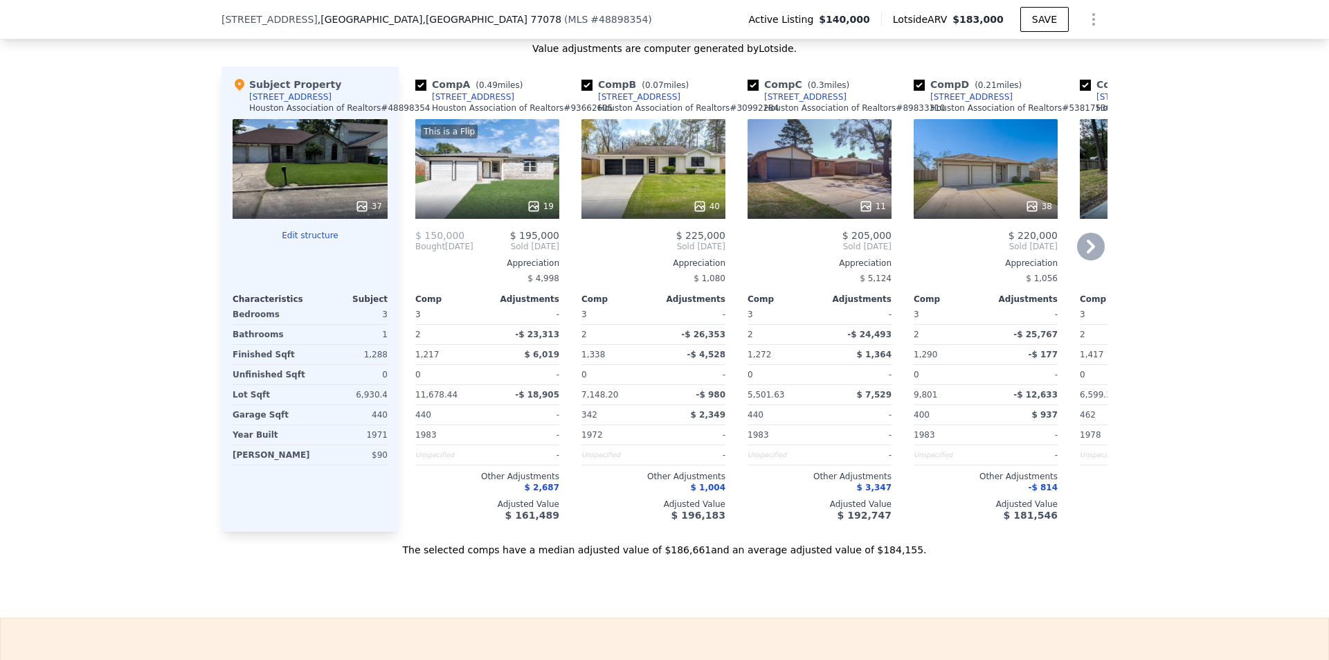
scroll to position [1380, 0]
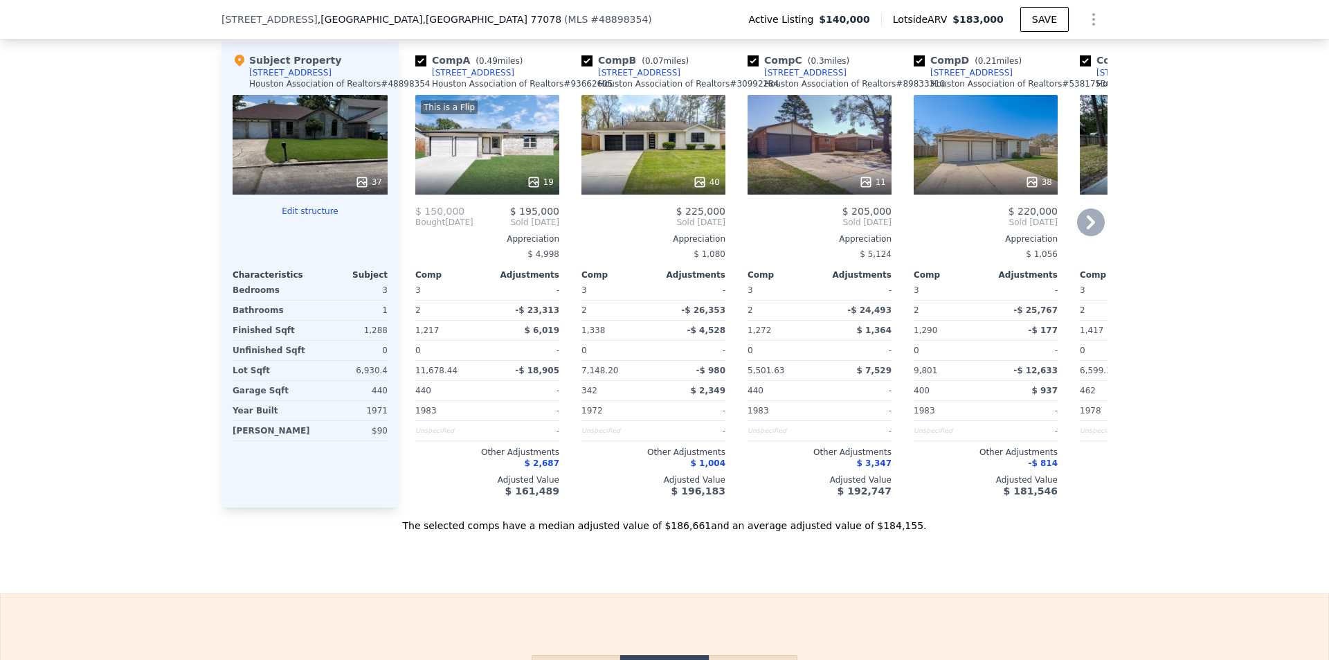
click at [505, 180] on div "This is a Flip 19" at bounding box center [487, 145] width 144 height 100
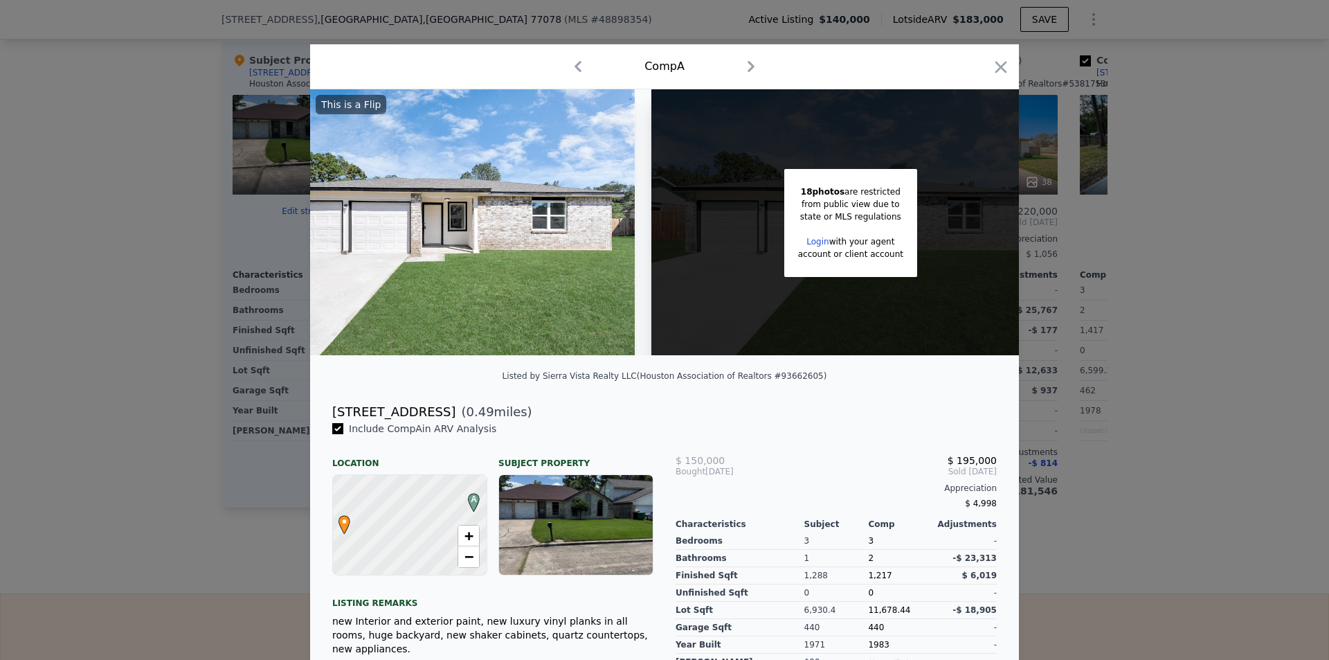
scroll to position [0, 75]
click at [856, 260] on div "account or client account" at bounding box center [850, 254] width 105 height 12
click at [819, 242] on link "Login" at bounding box center [817, 242] width 22 height 10
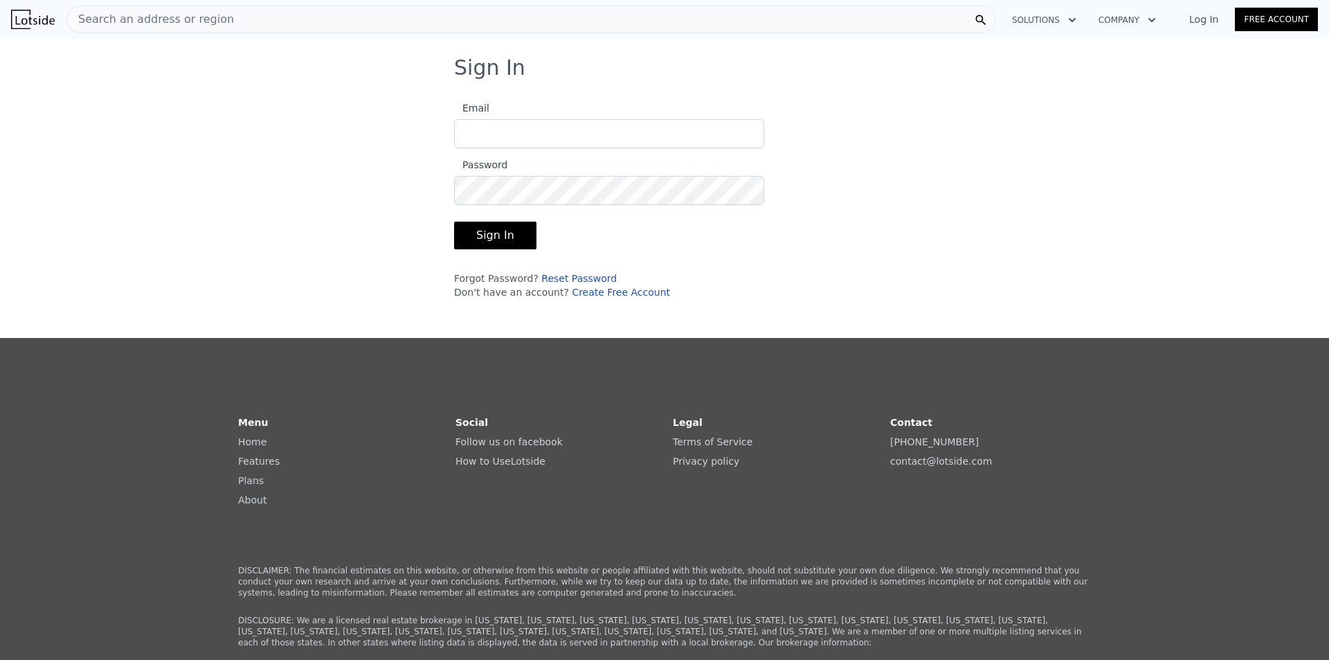
click at [604, 294] on link "Create Free Account" at bounding box center [621, 292] width 98 height 11
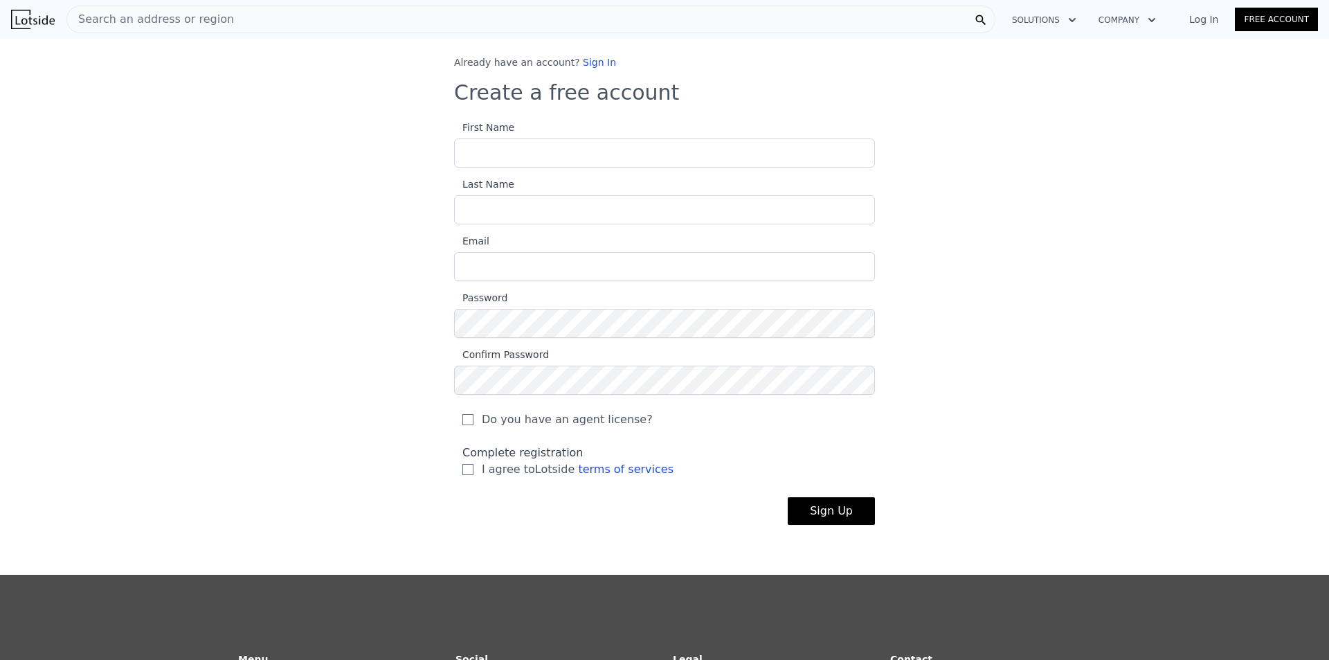
click at [559, 416] on div "Do you have an agent license?" at bounding box center [664, 416] width 421 height 42
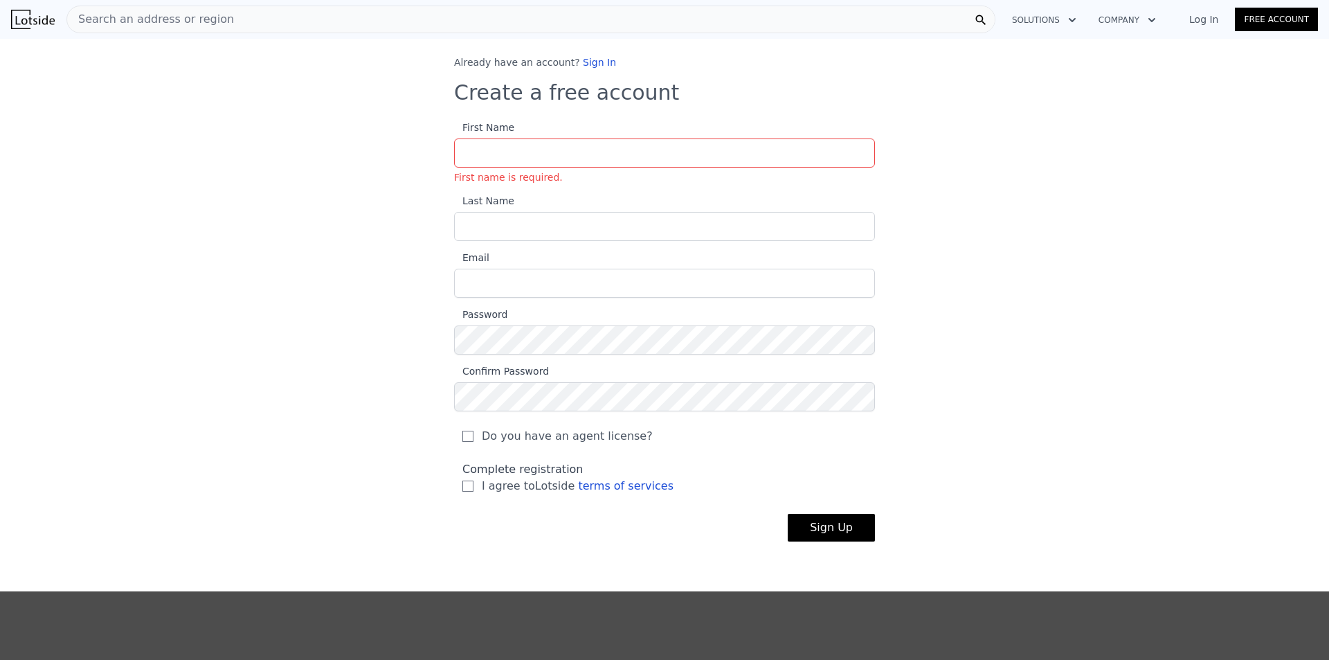
click at [551, 440] on span "Do you have an agent license?" at bounding box center [567, 436] width 171 height 17
click at [474, 440] on input "Do you have an agent license?" at bounding box center [468, 436] width 11 height 11
checkbox input "true"
click at [553, 161] on input "First Name First name is required." at bounding box center [664, 152] width 421 height 29
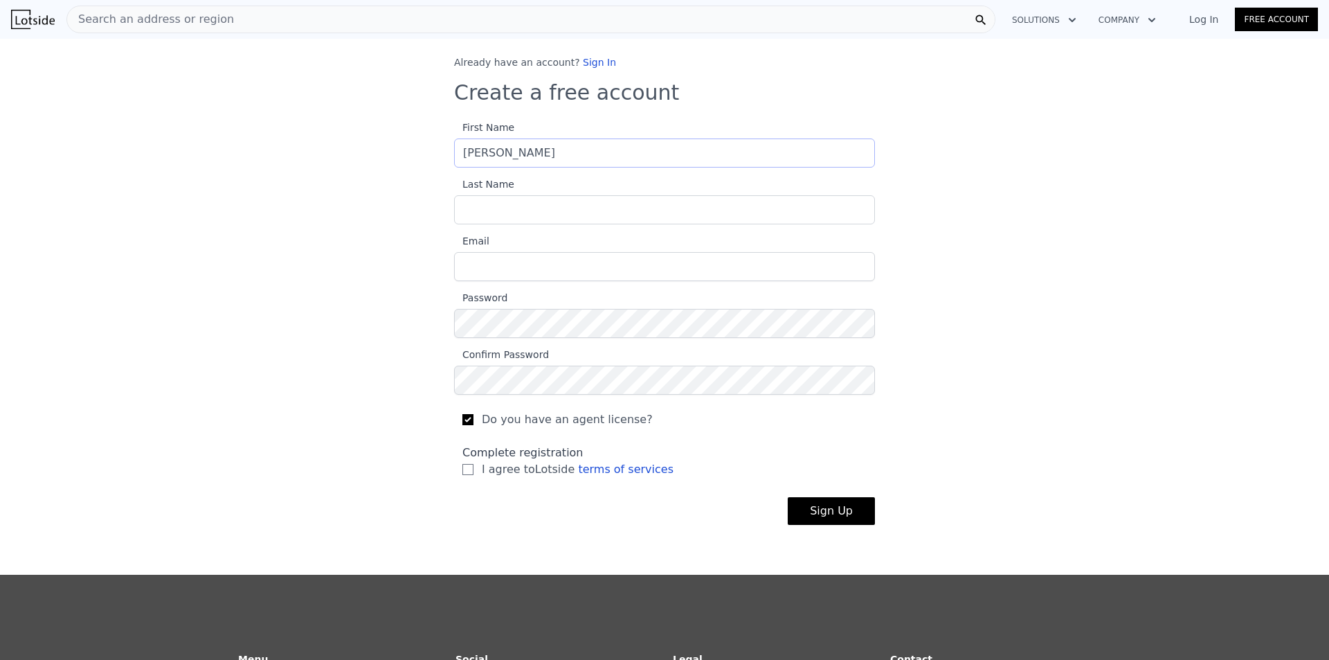
type input "[PERSON_NAME]"
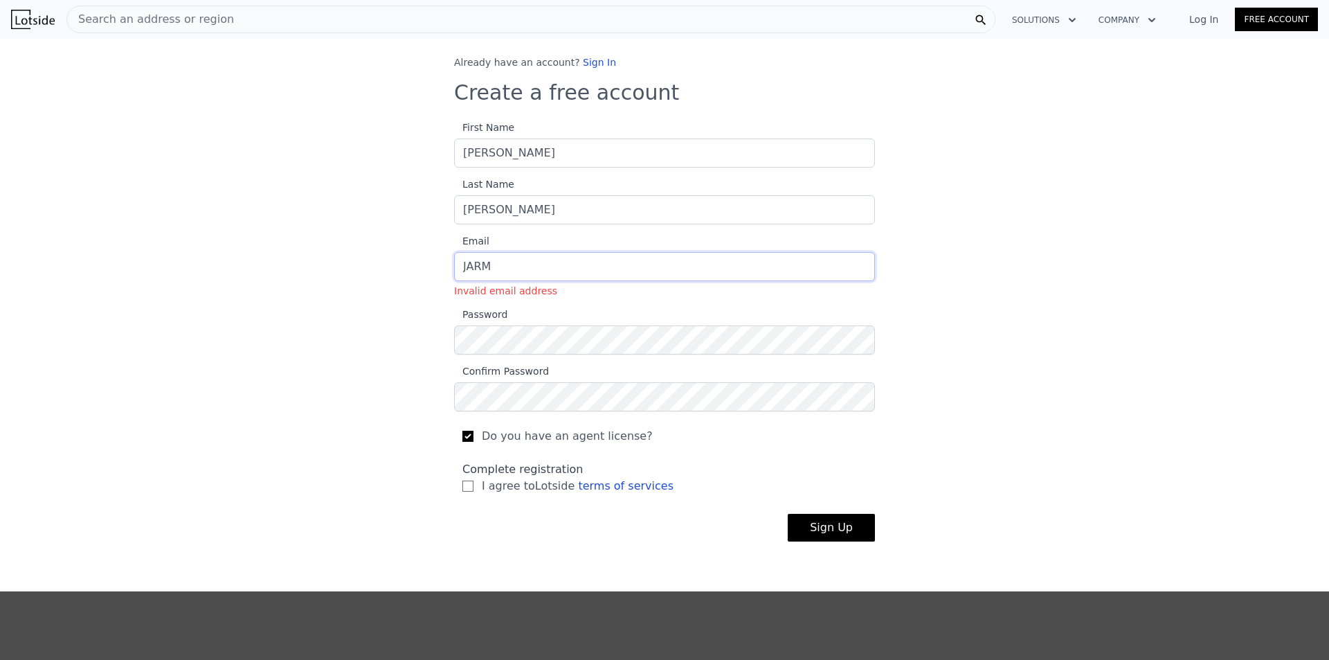
type input "[EMAIL_ADDRESS][DOMAIN_NAME]"
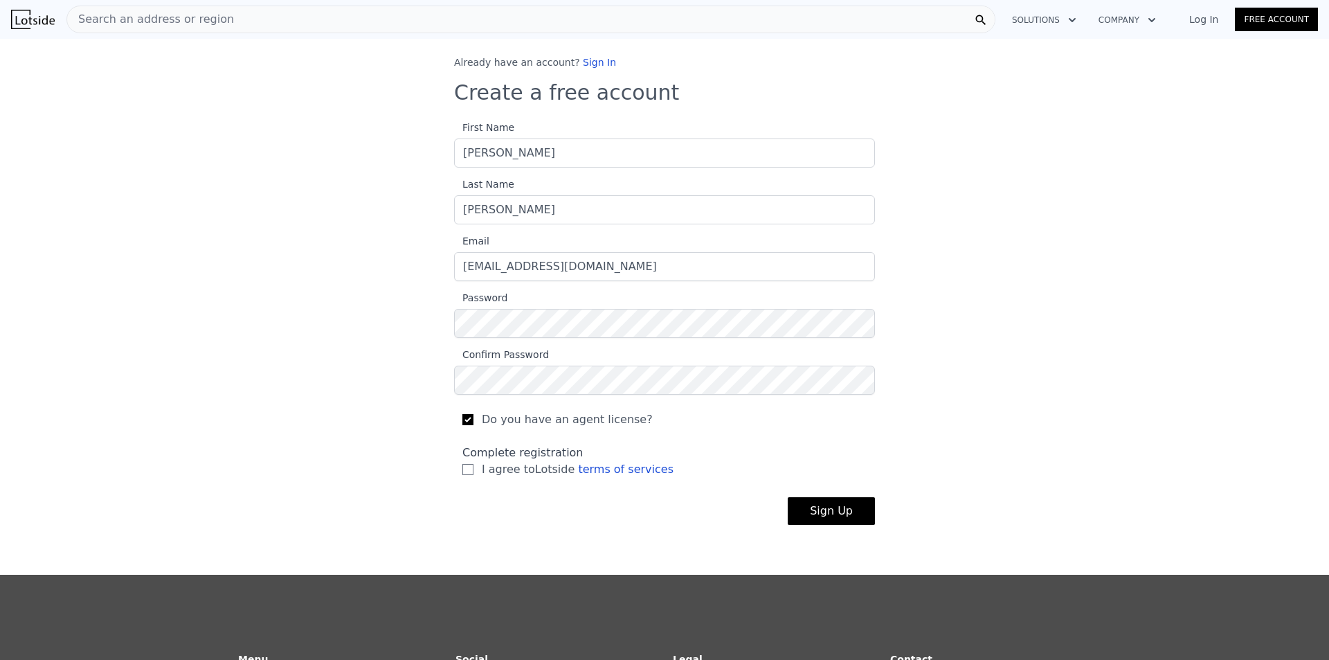
click at [505, 469] on span "I agree to Lotside terms of services" at bounding box center [578, 469] width 192 height 17
click at [474, 469] on input "I agree to Lotside terms of services" at bounding box center [468, 469] width 11 height 11
checkbox input "true"
click at [851, 517] on button "Sign Up" at bounding box center [831, 511] width 87 height 28
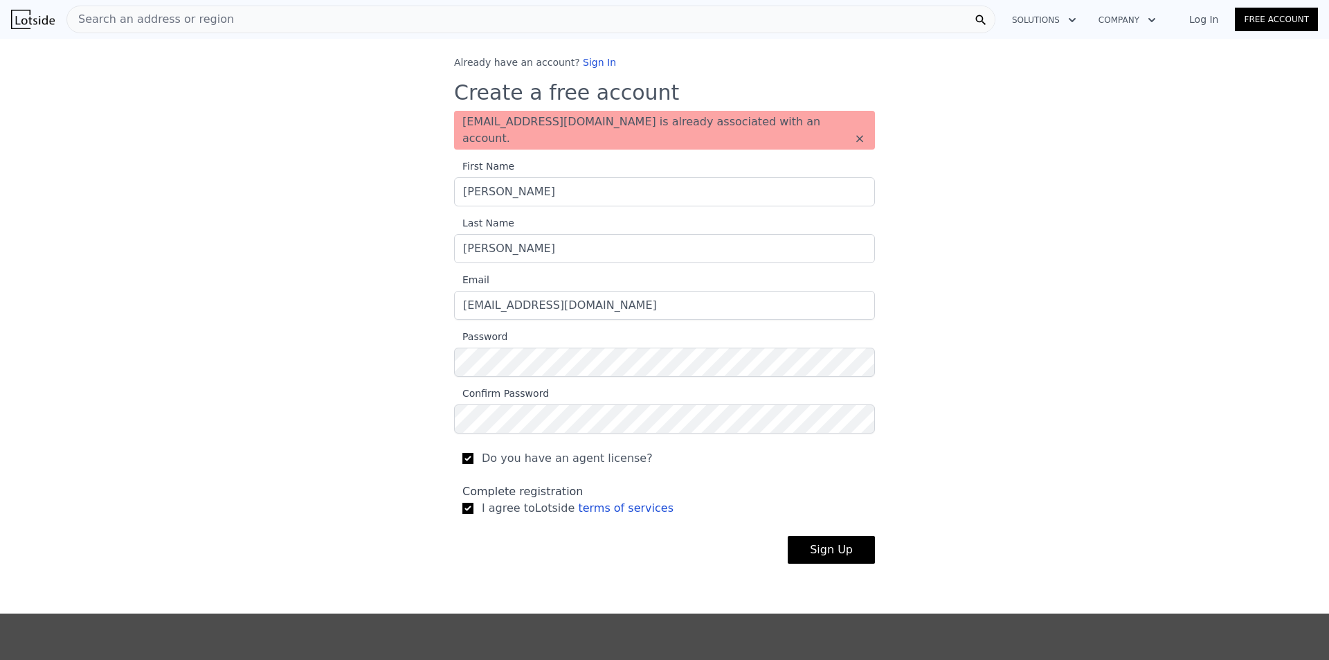
click at [1209, 26] on div "Log In Free Account" at bounding box center [1245, 19] width 145 height 22
click at [1213, 24] on link "Log In" at bounding box center [1204, 19] width 62 height 14
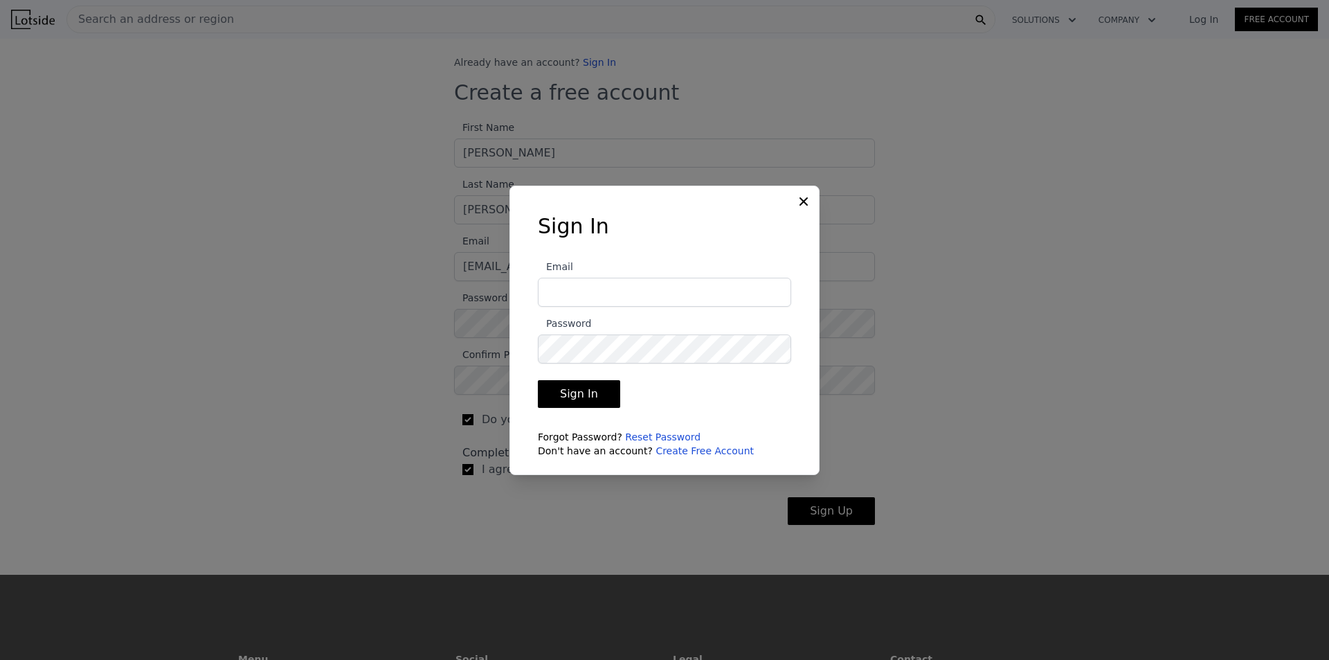
click at [645, 280] on input "Email" at bounding box center [664, 292] width 253 height 29
type input "[EMAIL_ADDRESS][DOMAIN_NAME]"
click at [538, 380] on button "Sign In" at bounding box center [579, 394] width 82 height 28
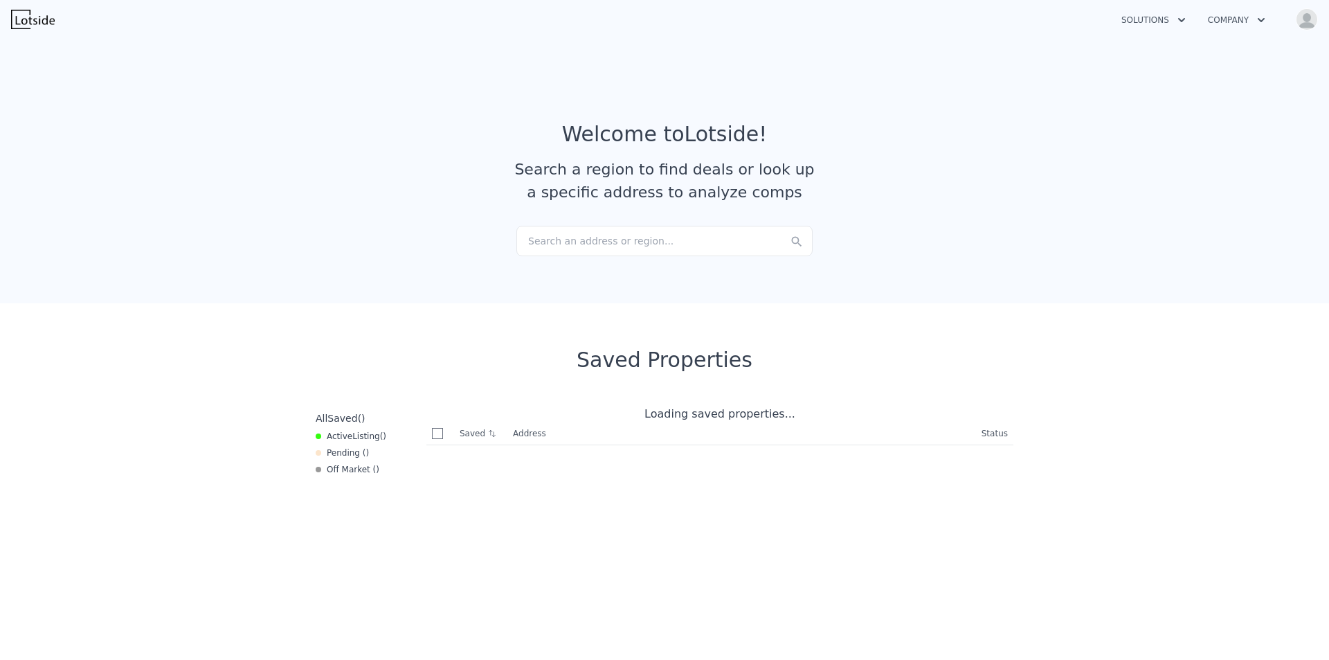
checkbox input "true"
click at [1299, 20] on img "button" at bounding box center [1307, 19] width 22 height 22
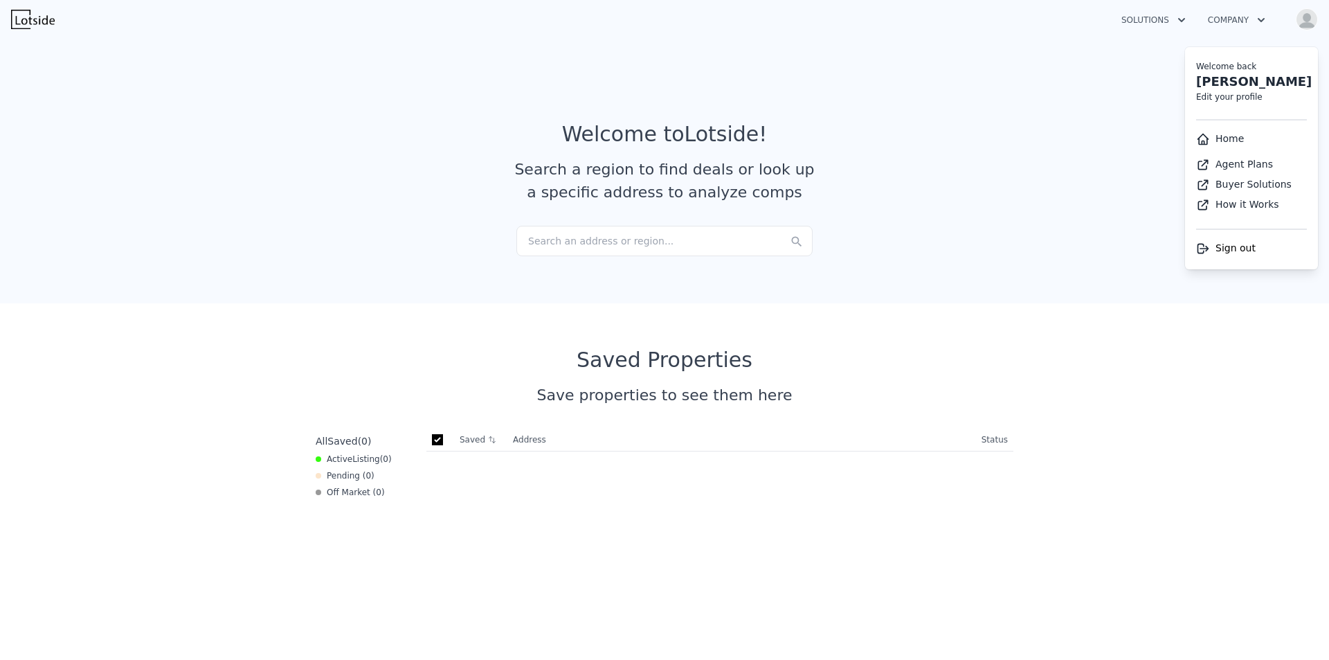
click at [1237, 94] on link "Edit your profile" at bounding box center [1230, 97] width 66 height 10
select select "53"
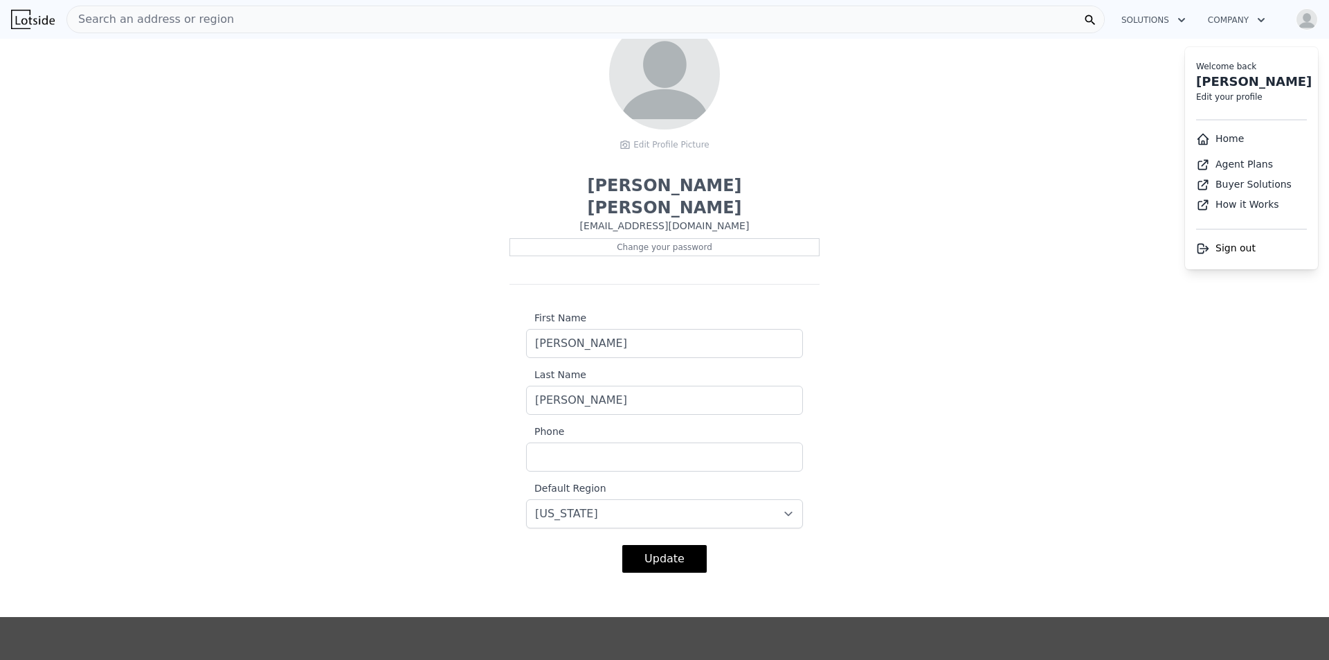
scroll to position [277, 0]
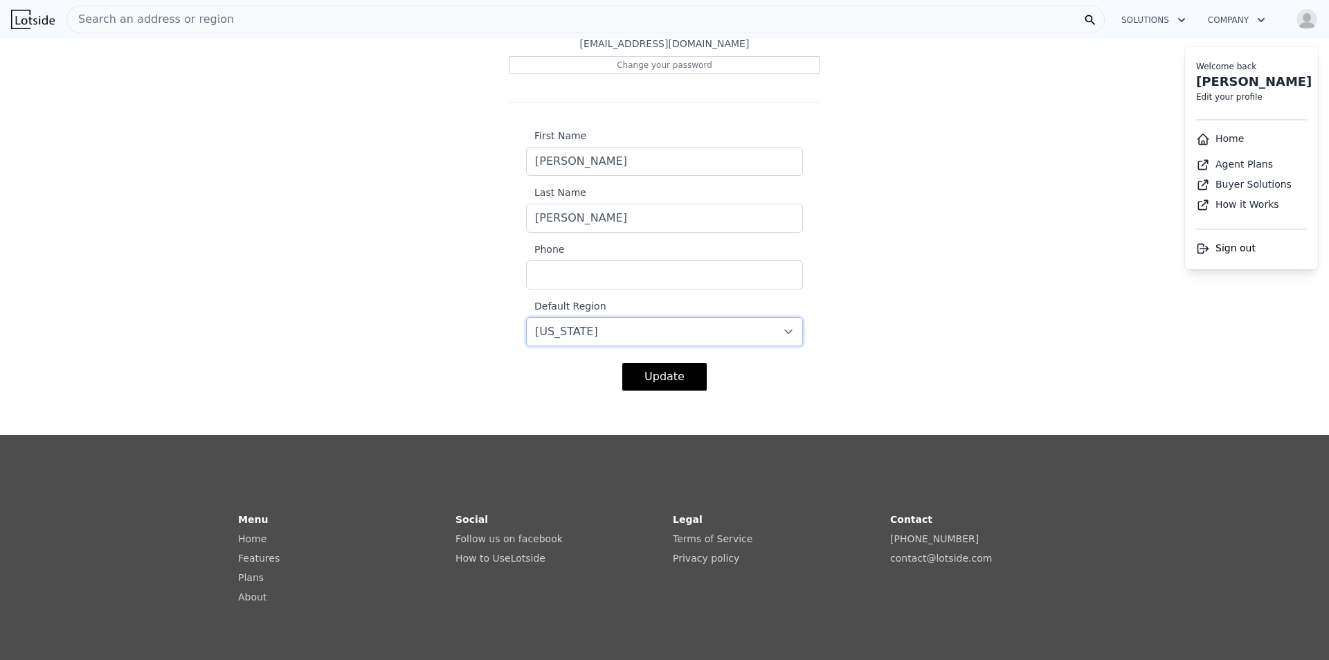
click at [723, 317] on select "-- select -- [US_STATE] [US_STATE] [US_STATE] [US_STATE] [US_STATE] [US_STATE]" at bounding box center [664, 331] width 277 height 29
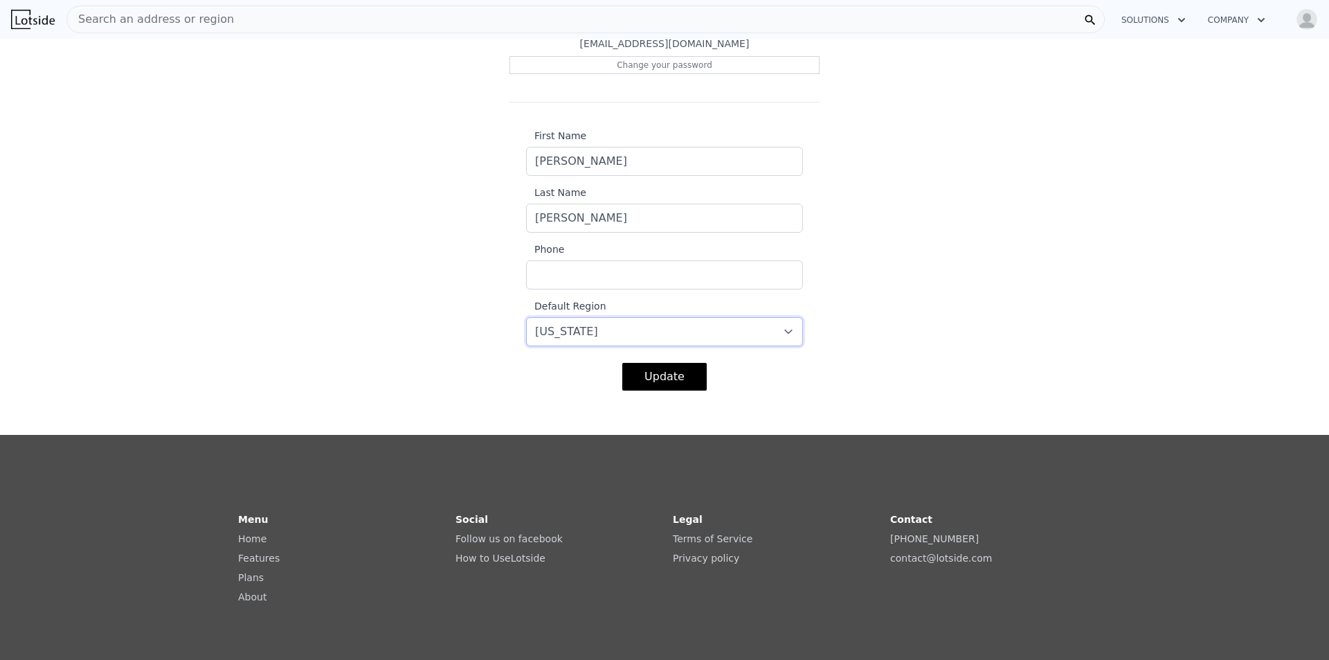
click at [723, 317] on select "-- select -- [US_STATE] [US_STATE] [US_STATE] [US_STATE] [US_STATE] [US_STATE]" at bounding box center [664, 331] width 277 height 29
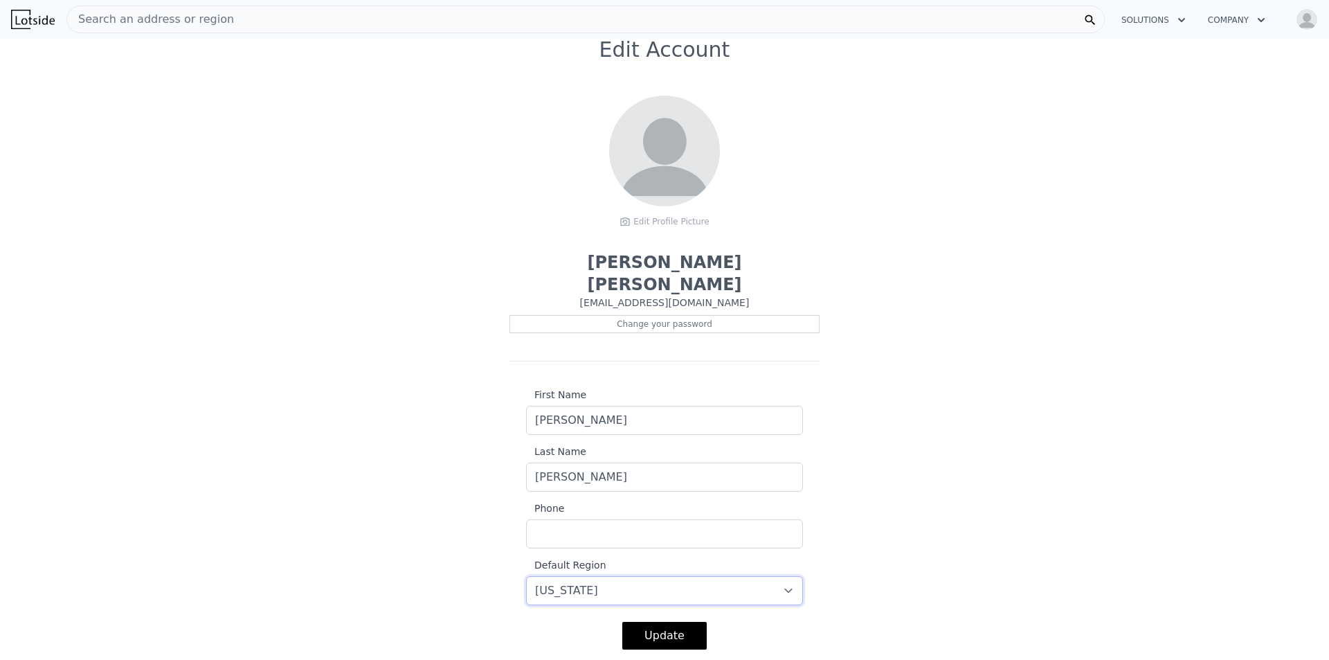
scroll to position [0, 0]
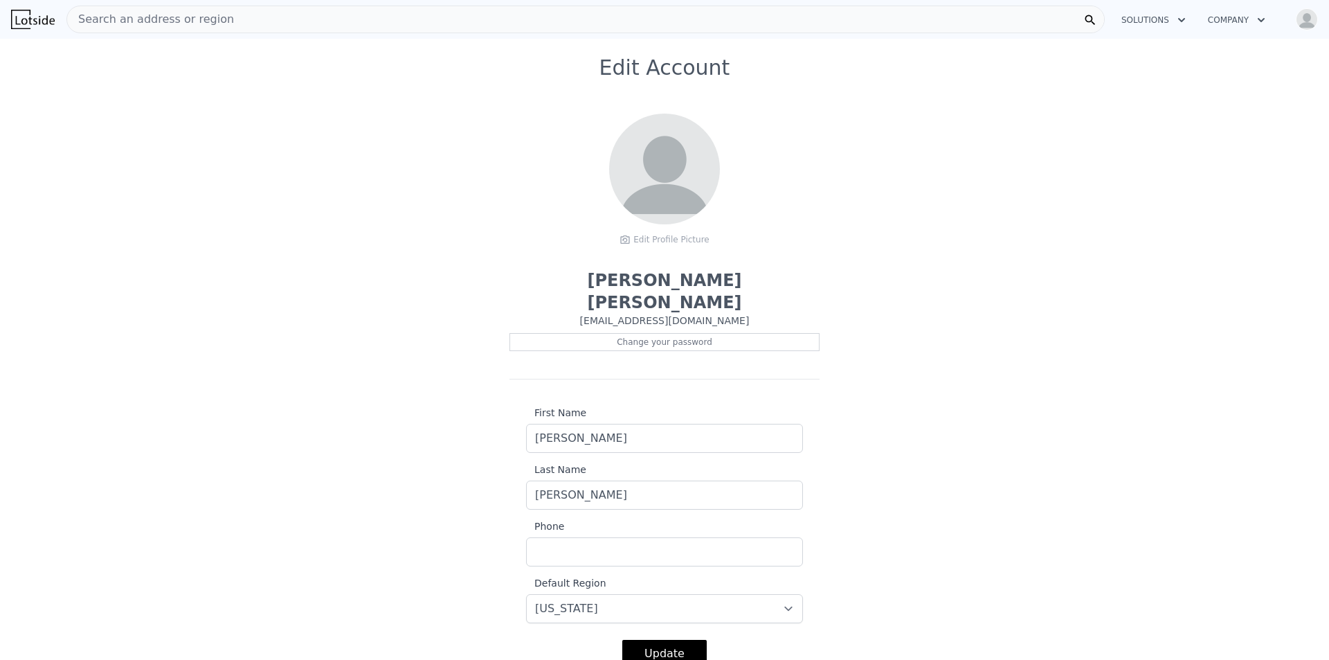
click at [1242, 22] on button "Company" at bounding box center [1237, 20] width 80 height 25
click at [1133, 15] on button "Solutions" at bounding box center [1154, 20] width 87 height 25
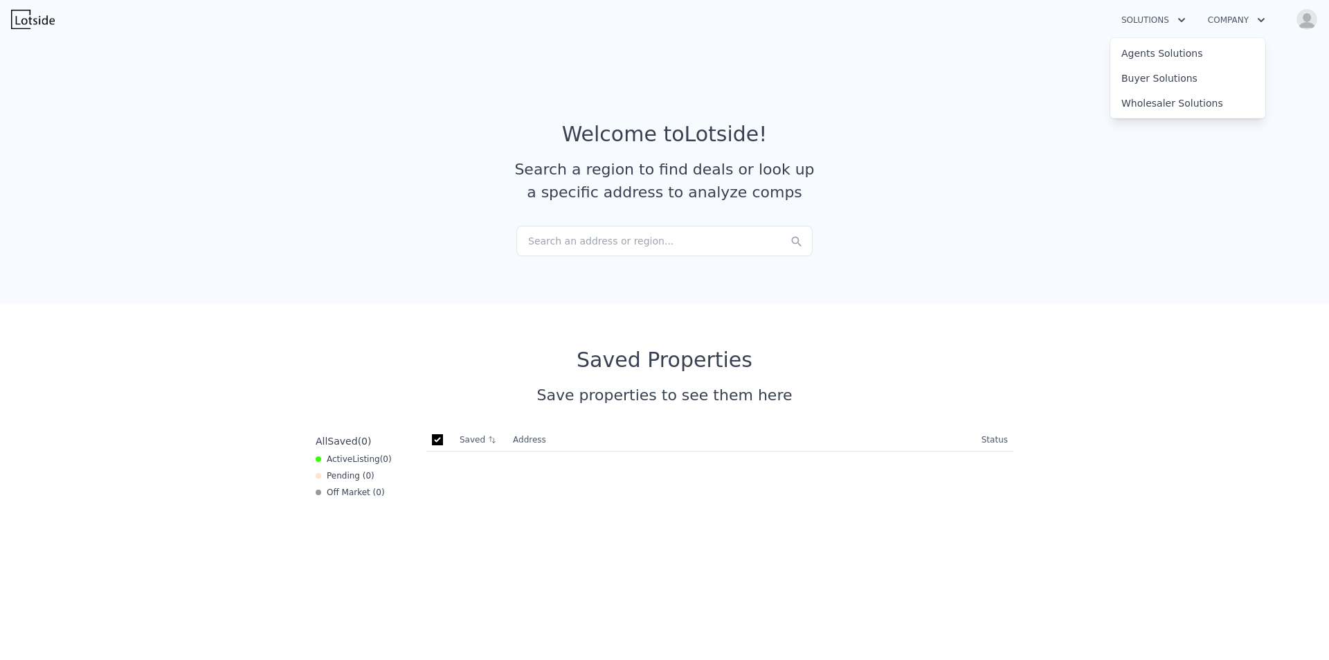
click at [603, 243] on div "Search an address or region..." at bounding box center [665, 241] width 296 height 30
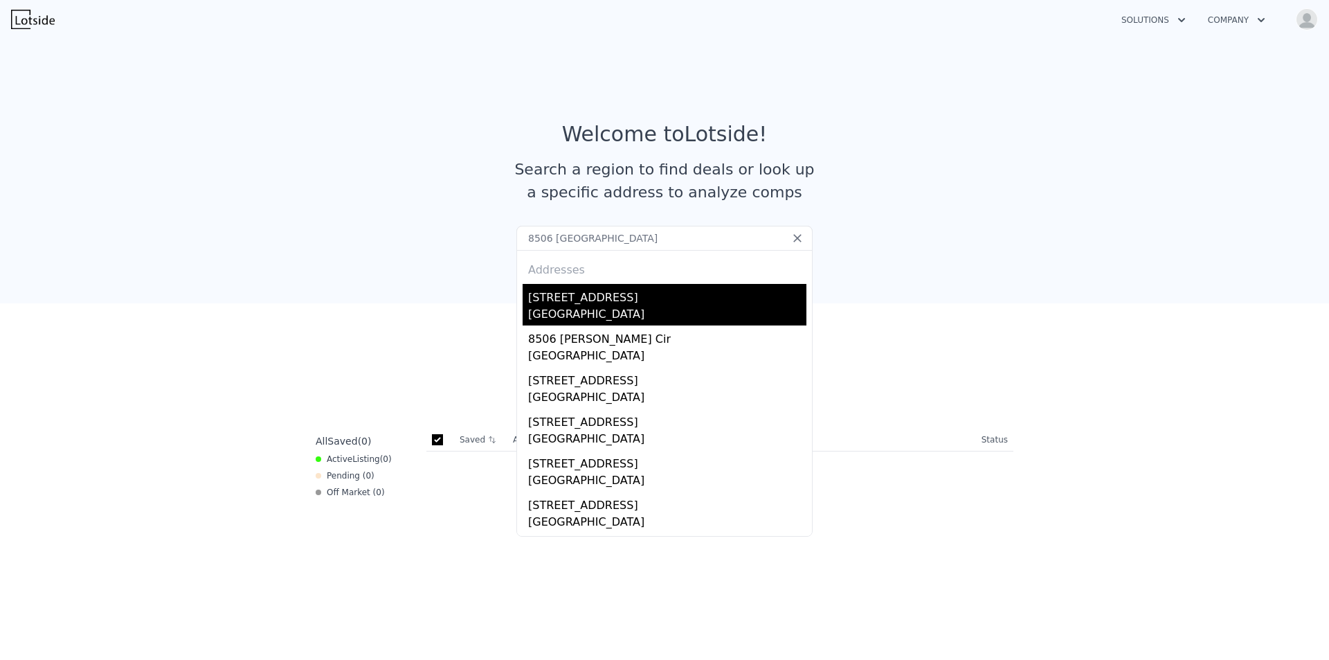
type input "8506 [GEOGRAPHIC_DATA]"
click at [593, 293] on div "[STREET_ADDRESS]" at bounding box center [667, 295] width 278 height 22
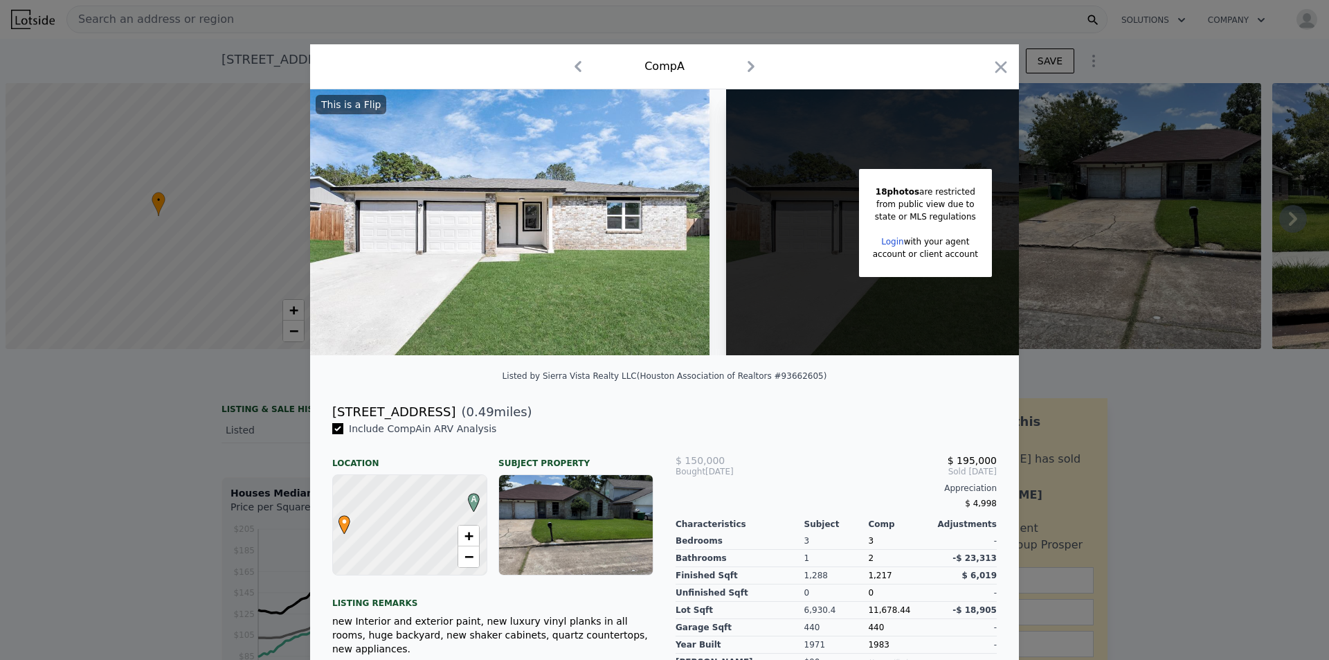
scroll to position [0, 6]
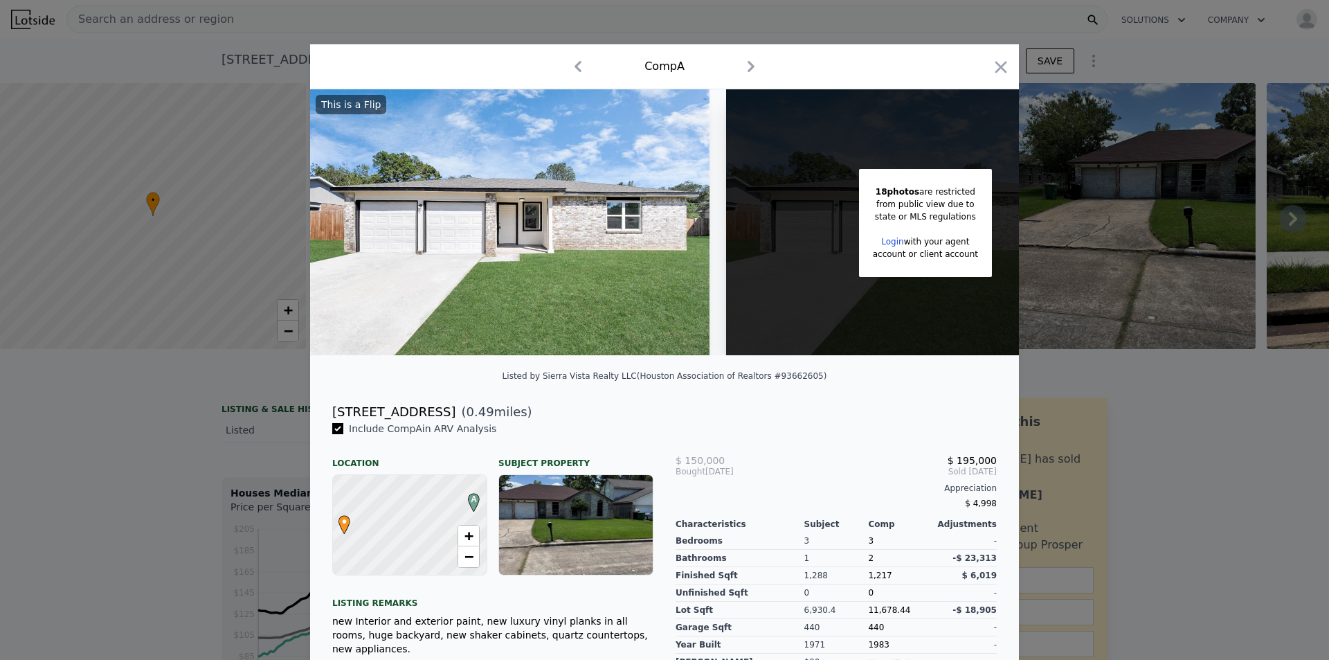
click at [895, 240] on link "Login" at bounding box center [892, 242] width 22 height 10
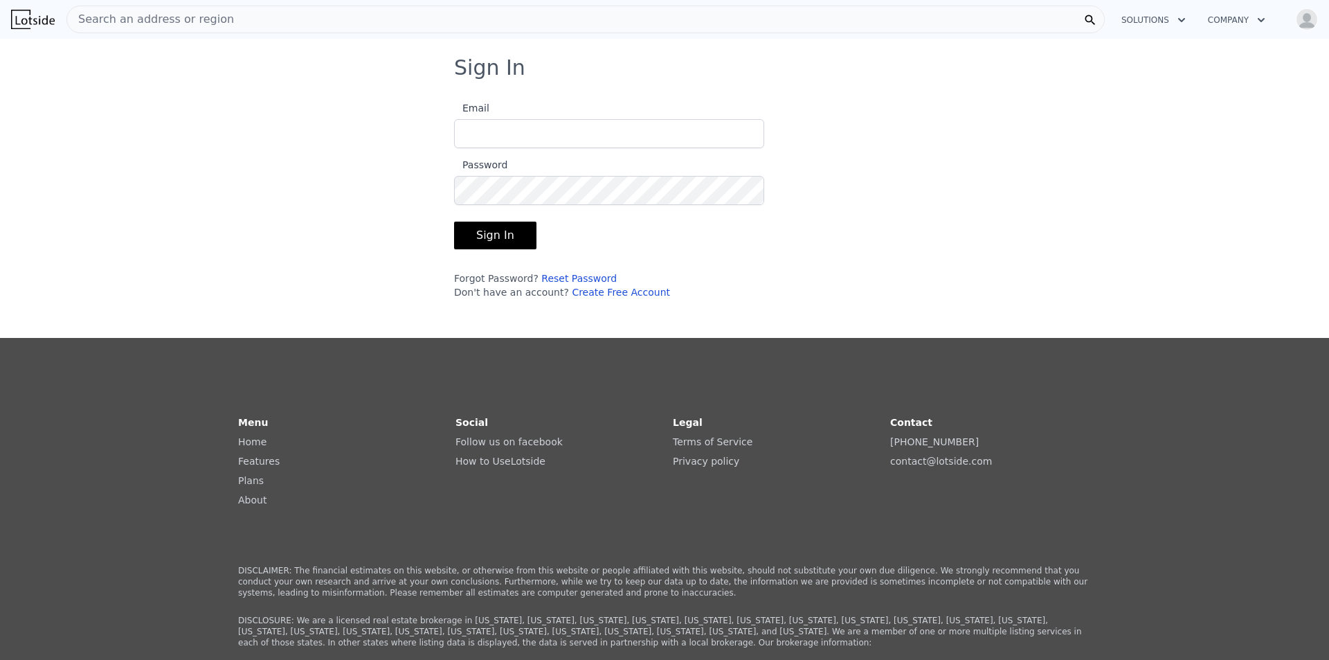
click at [1320, 12] on div "Open main menu Search an address or region Solutions Company Open user menu" at bounding box center [664, 19] width 1329 height 33
click at [1309, 15] on img "button" at bounding box center [1307, 19] width 22 height 22
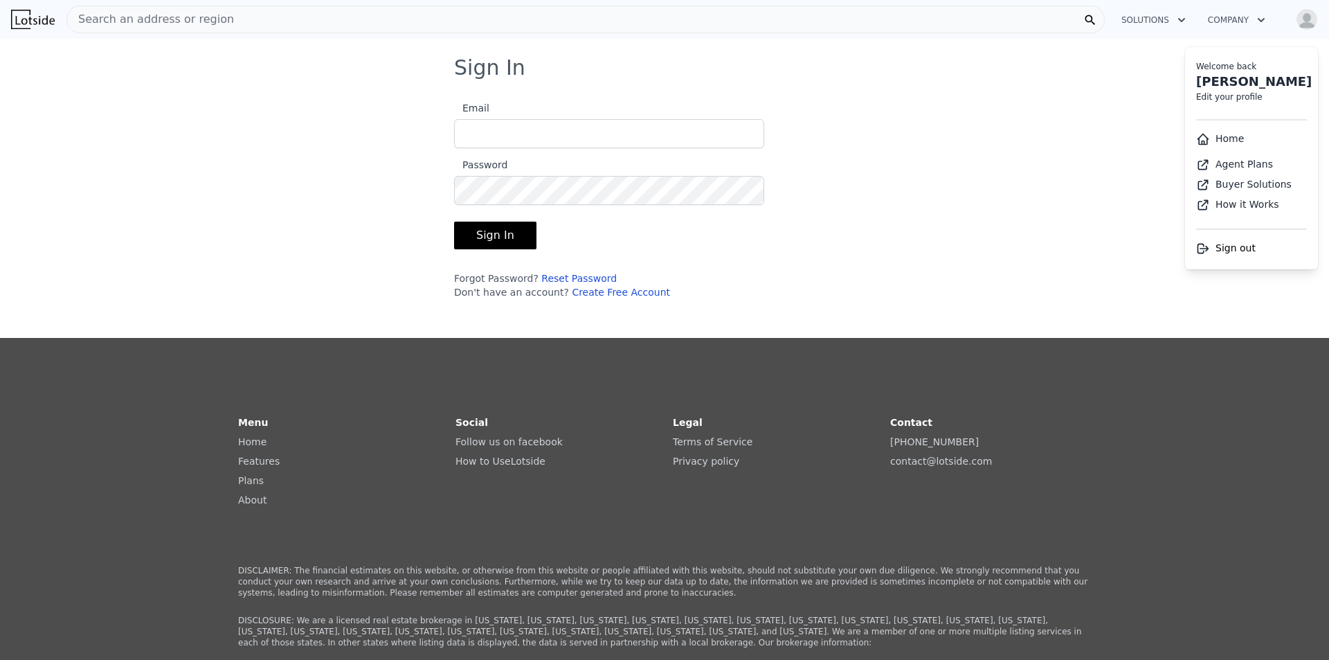
click at [1239, 93] on link "Edit your profile" at bounding box center [1230, 97] width 66 height 10
select select "53"
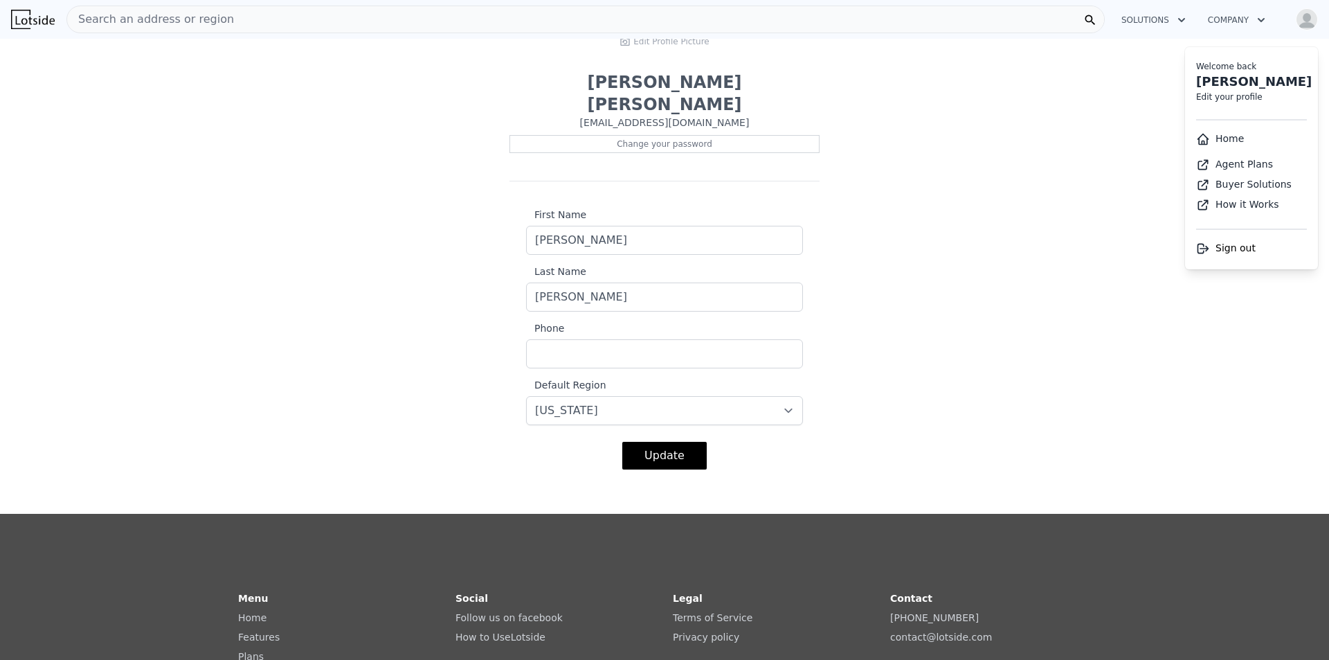
scroll to position [69, 0]
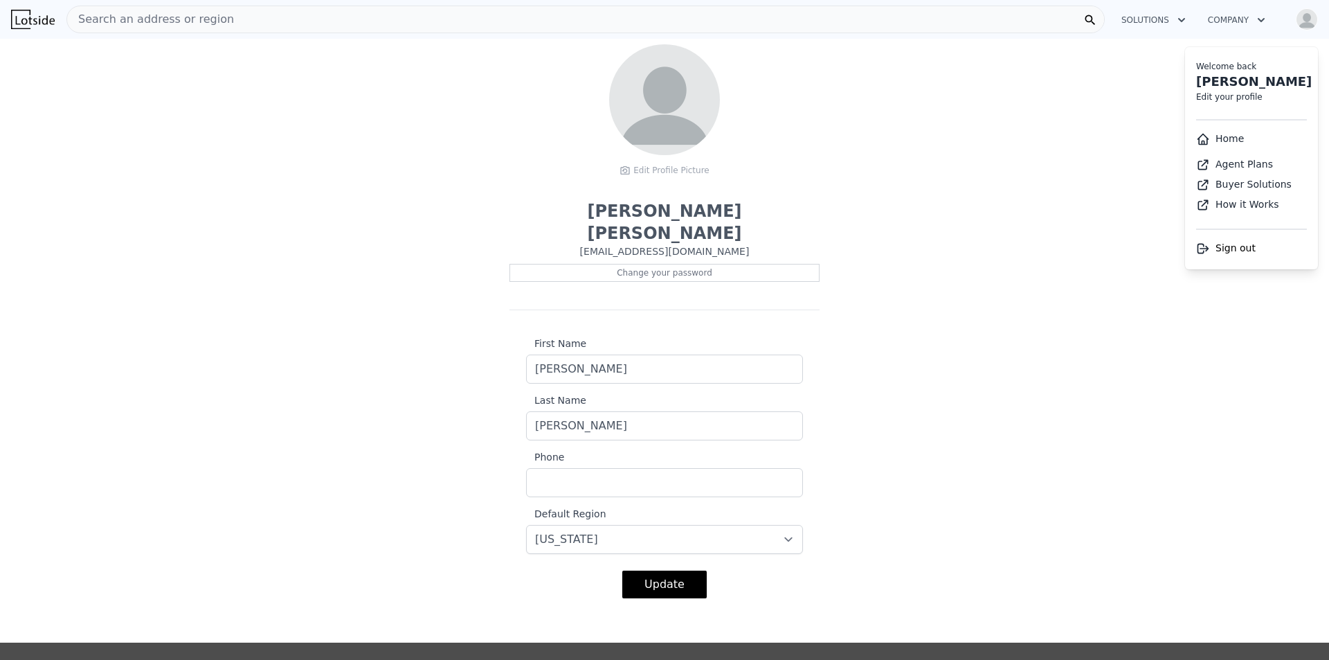
click at [1232, 164] on link "Agent Plans" at bounding box center [1235, 164] width 77 height 11
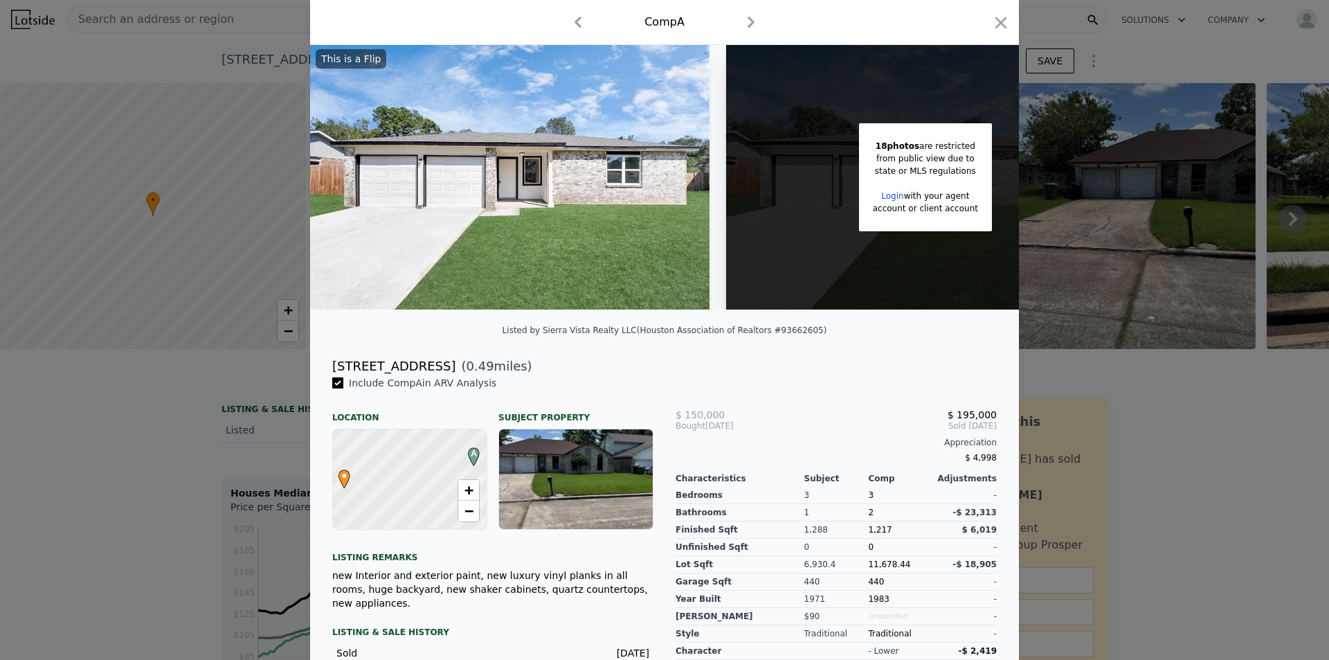
scroll to position [44, 0]
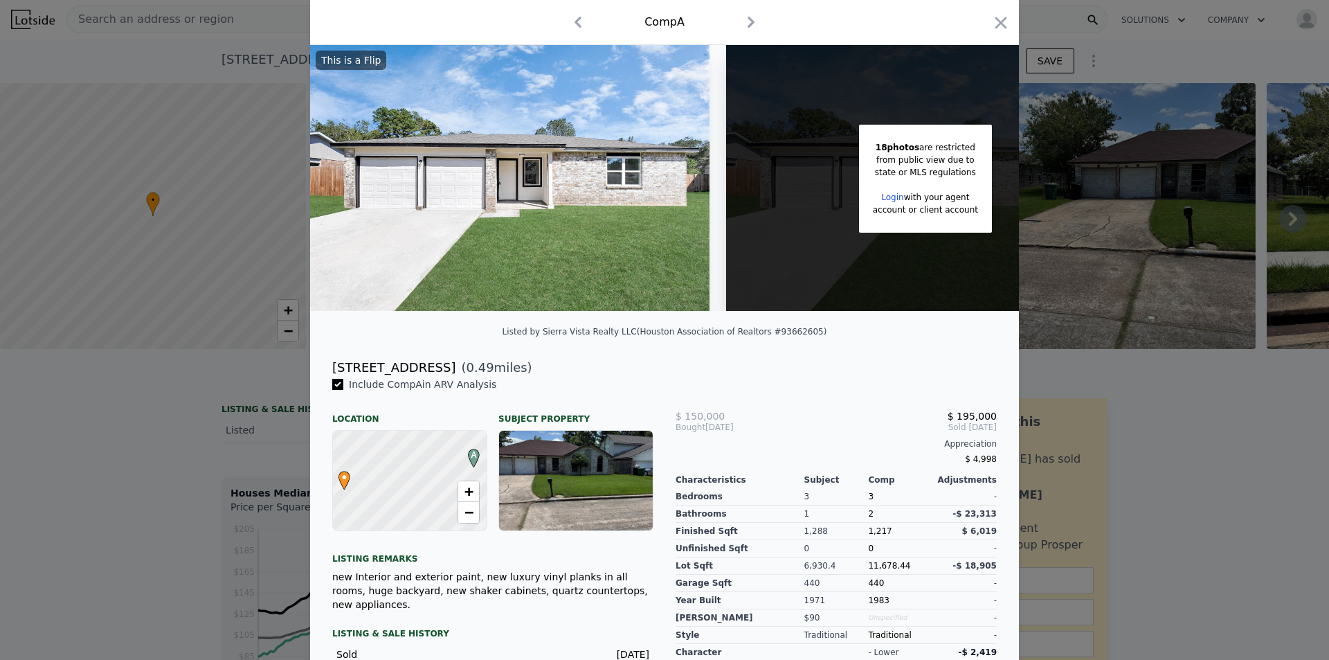
click at [679, 422] on span "$ 150,000" at bounding box center [700, 416] width 49 height 11
click at [456, 377] on span "( 0.49 miles)" at bounding box center [494, 367] width 76 height 19
drag, startPoint x: 443, startPoint y: 378, endPoint x: 330, endPoint y: 370, distance: 113.9
click at [332, 370] on div "[STREET_ADDRESS]" at bounding box center [393, 367] width 123 height 19
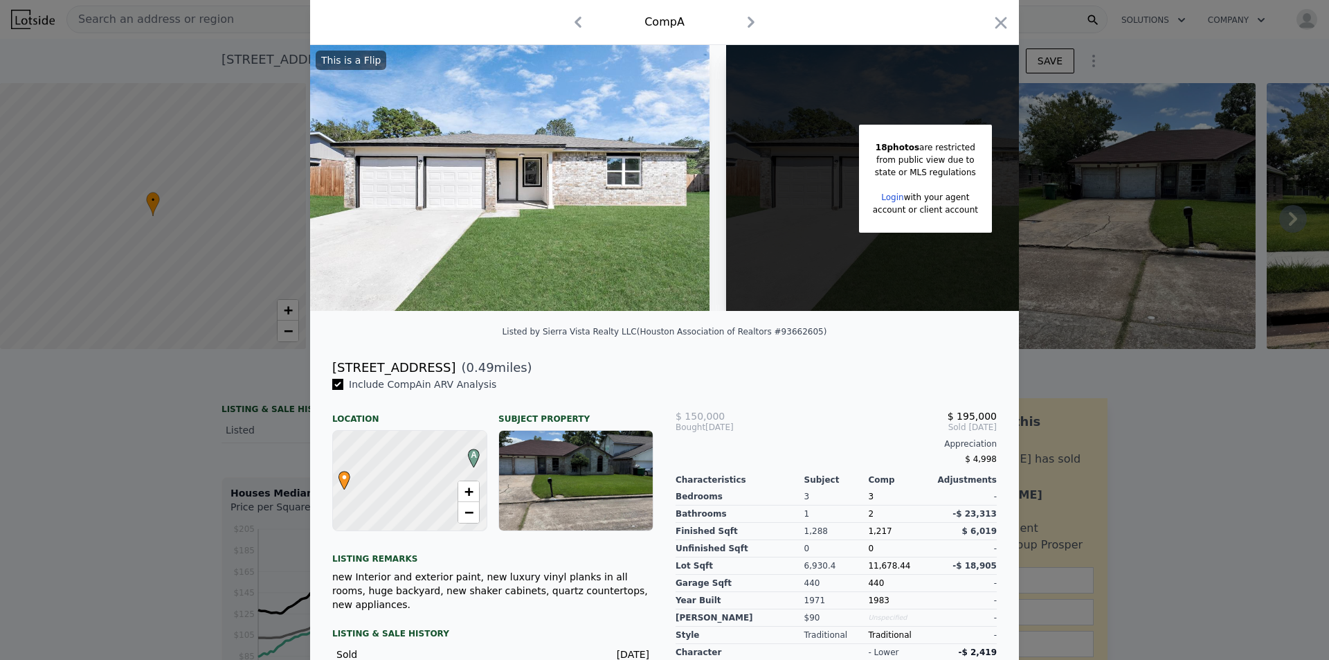
scroll to position [183, 0]
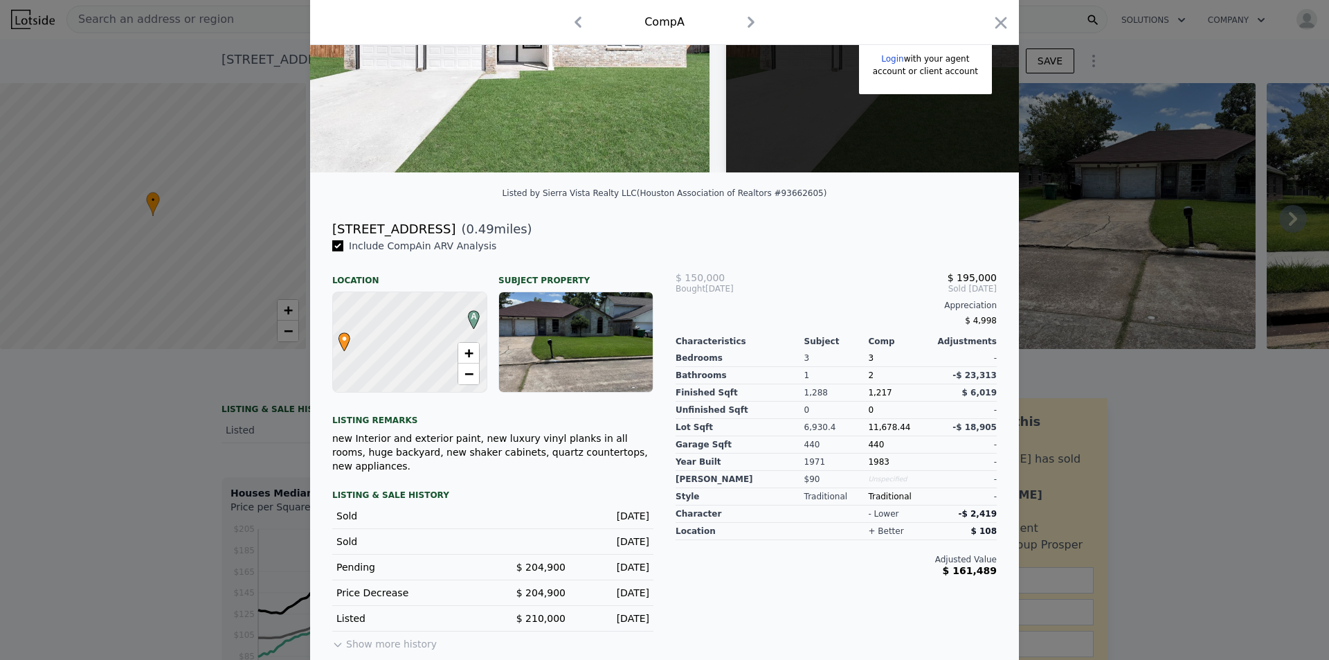
click at [1142, 561] on div at bounding box center [664, 330] width 1329 height 660
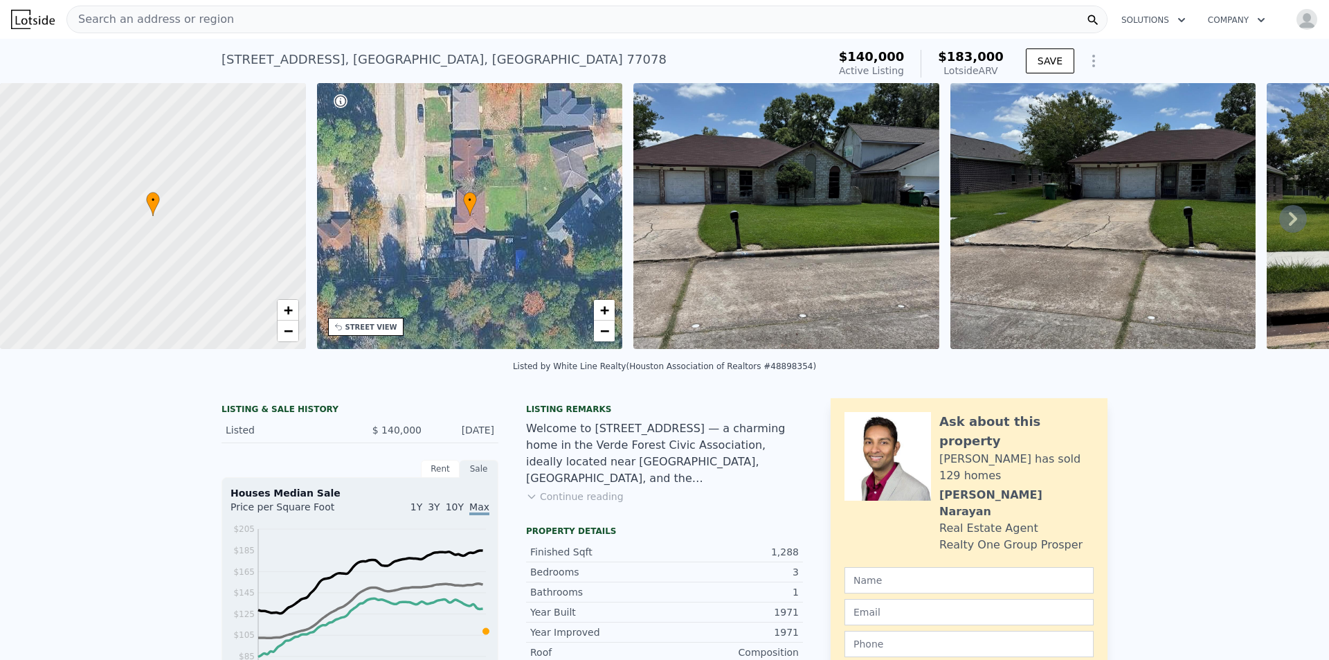
click at [987, 70] on div "Lotside ARV" at bounding box center [971, 71] width 66 height 14
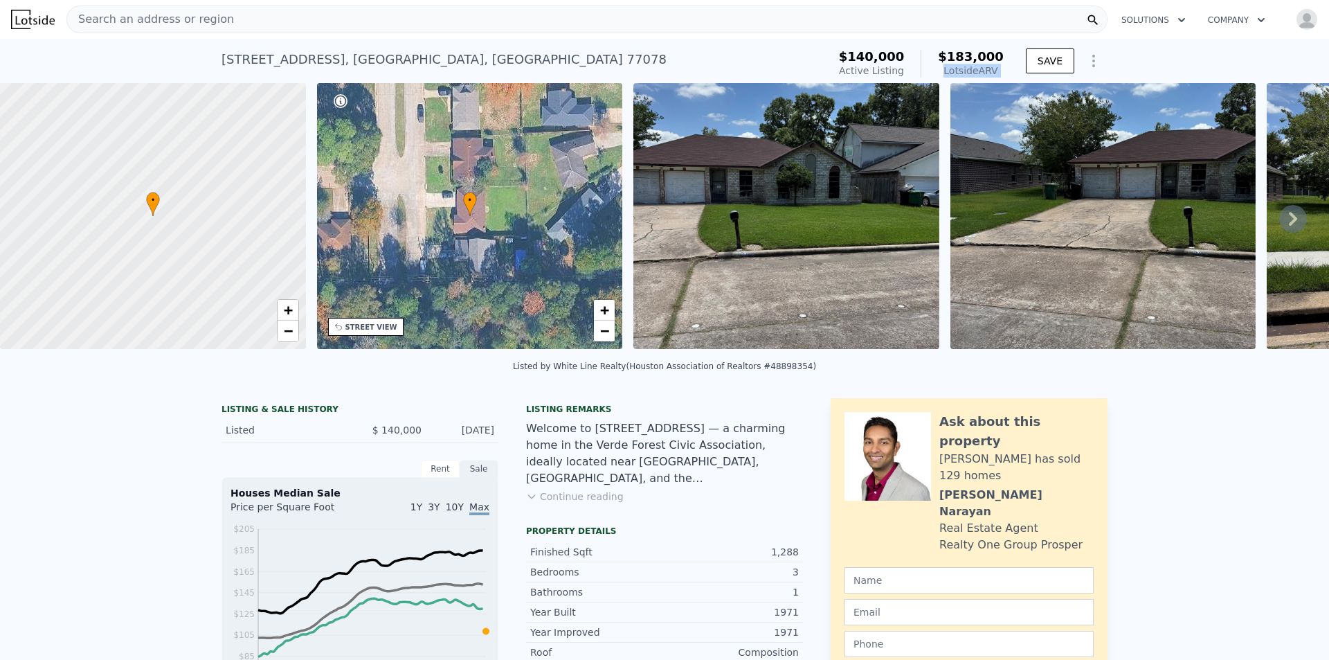
click at [858, 187] on img at bounding box center [787, 216] width 306 height 266
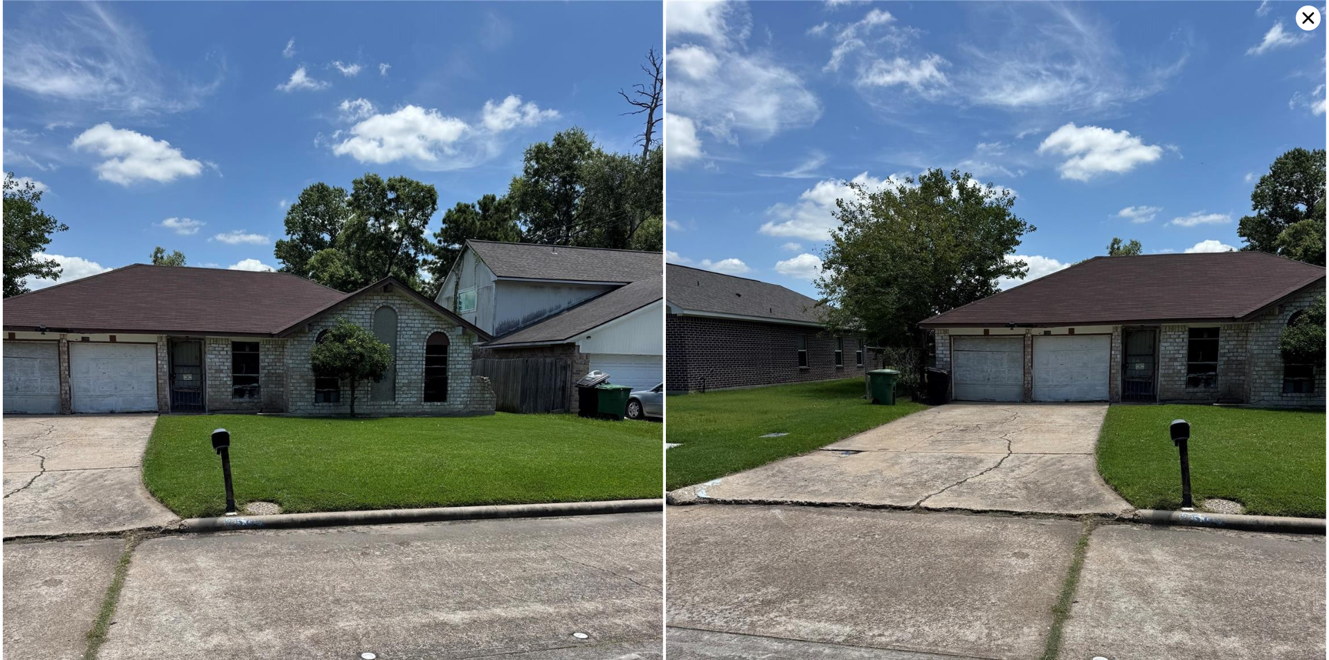
click at [757, 305] on img at bounding box center [996, 440] width 661 height 881
click at [1305, 29] on icon at bounding box center [1308, 18] width 25 height 25
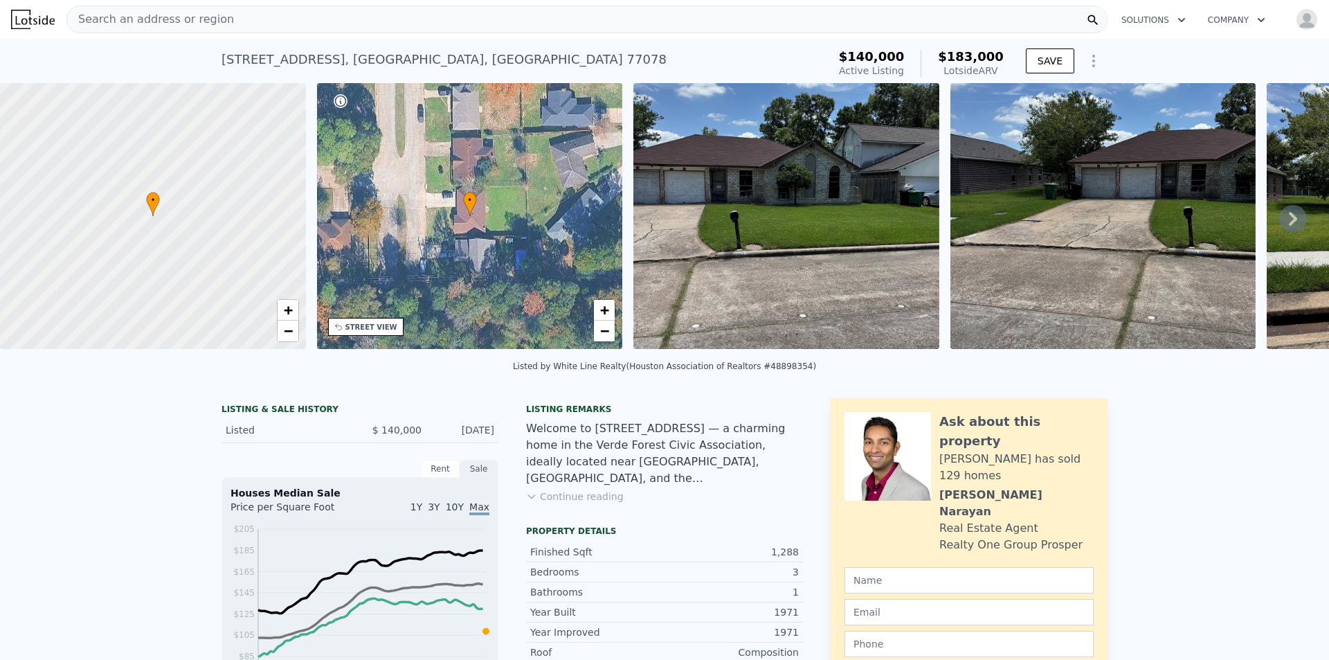
click at [1280, 230] on icon at bounding box center [1294, 219] width 28 height 28
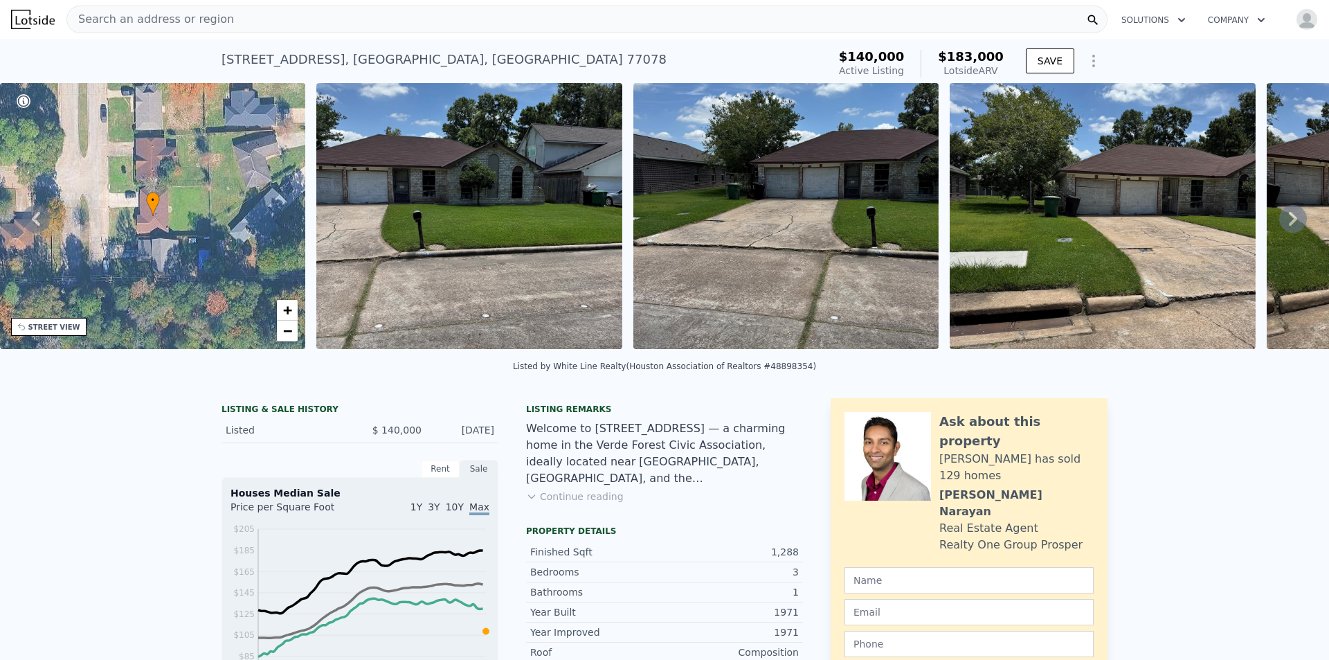
click at [1280, 230] on icon at bounding box center [1294, 219] width 28 height 28
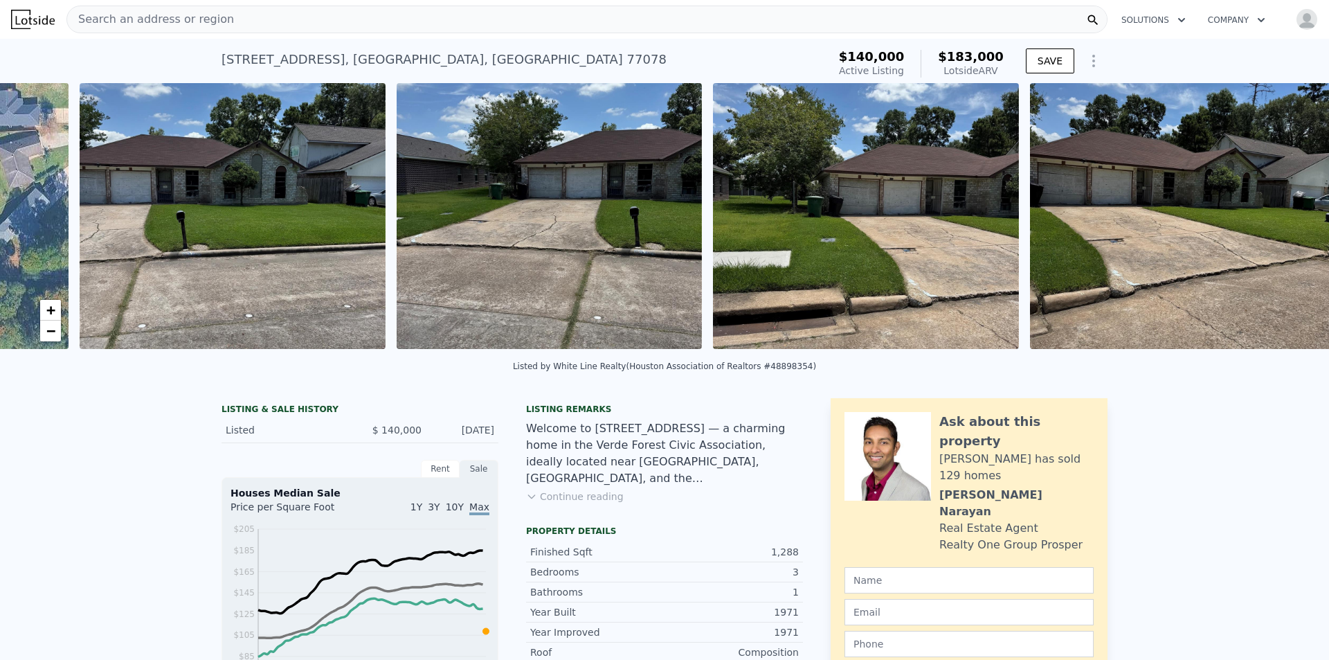
scroll to position [0, 634]
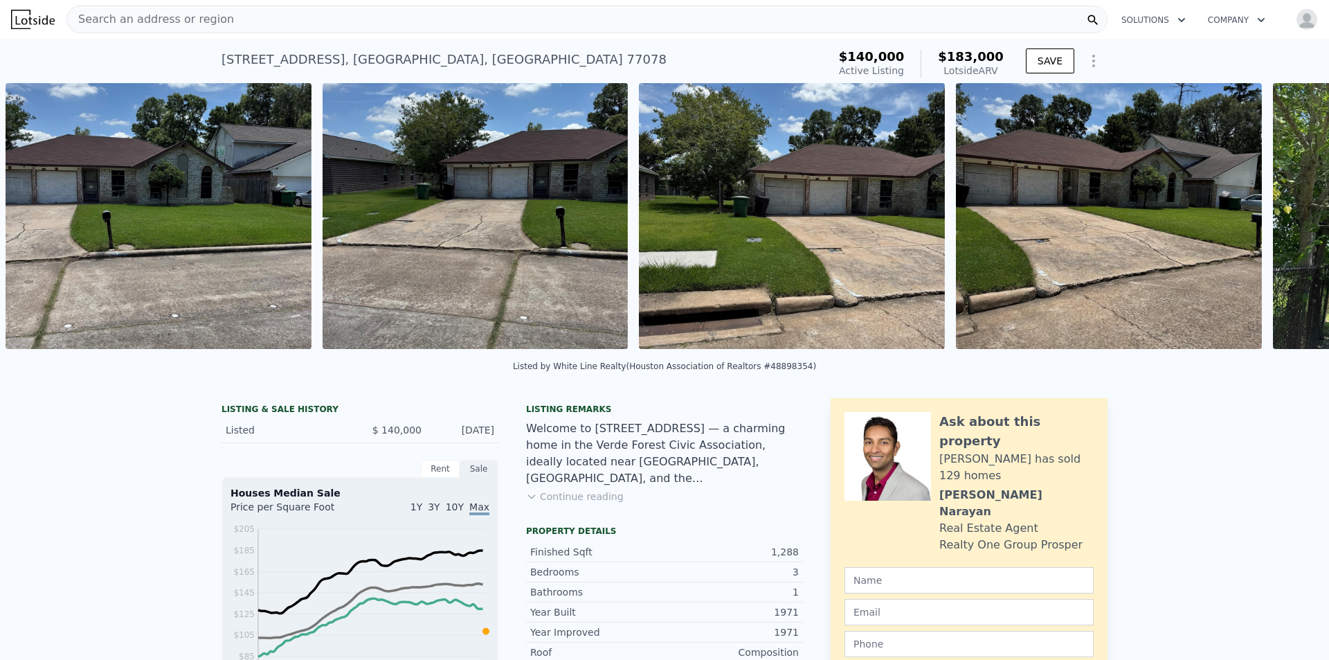
click at [1273, 230] on div "• + − • + − STREET VIEW Loading... SATELLITE VIEW" at bounding box center [664, 218] width 1329 height 271
click at [1289, 226] on icon at bounding box center [1293, 219] width 8 height 14
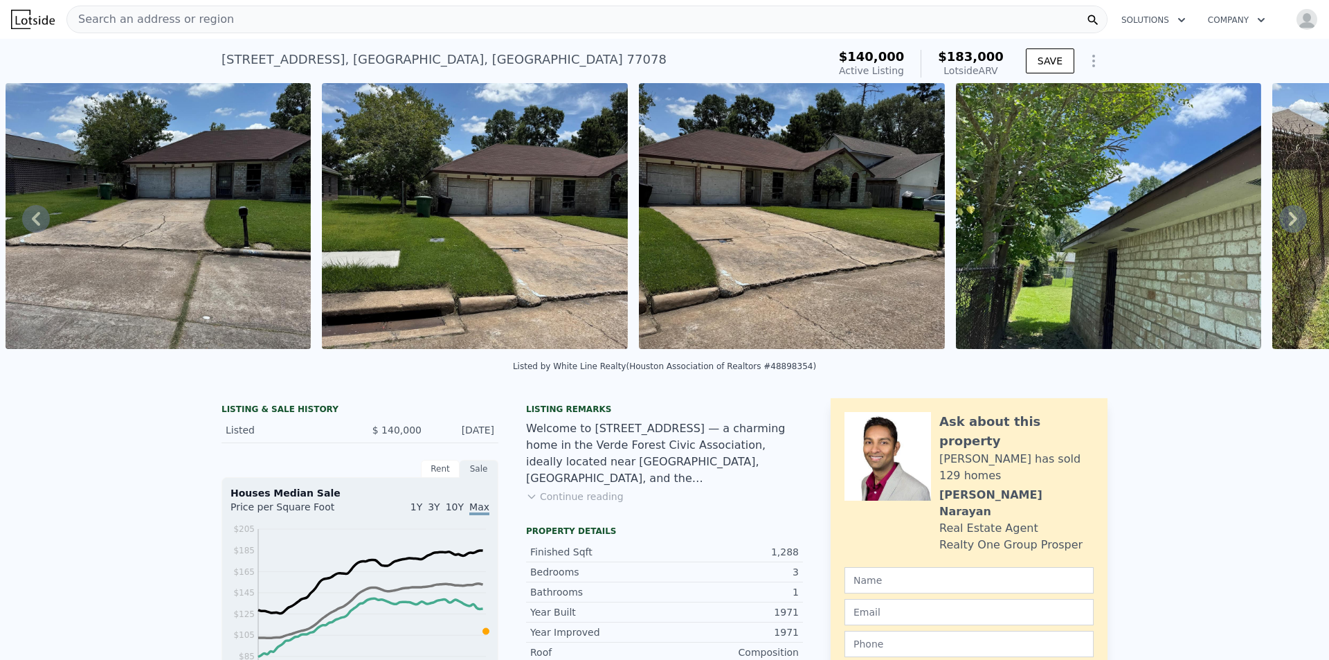
click at [1289, 226] on icon at bounding box center [1293, 219] width 8 height 14
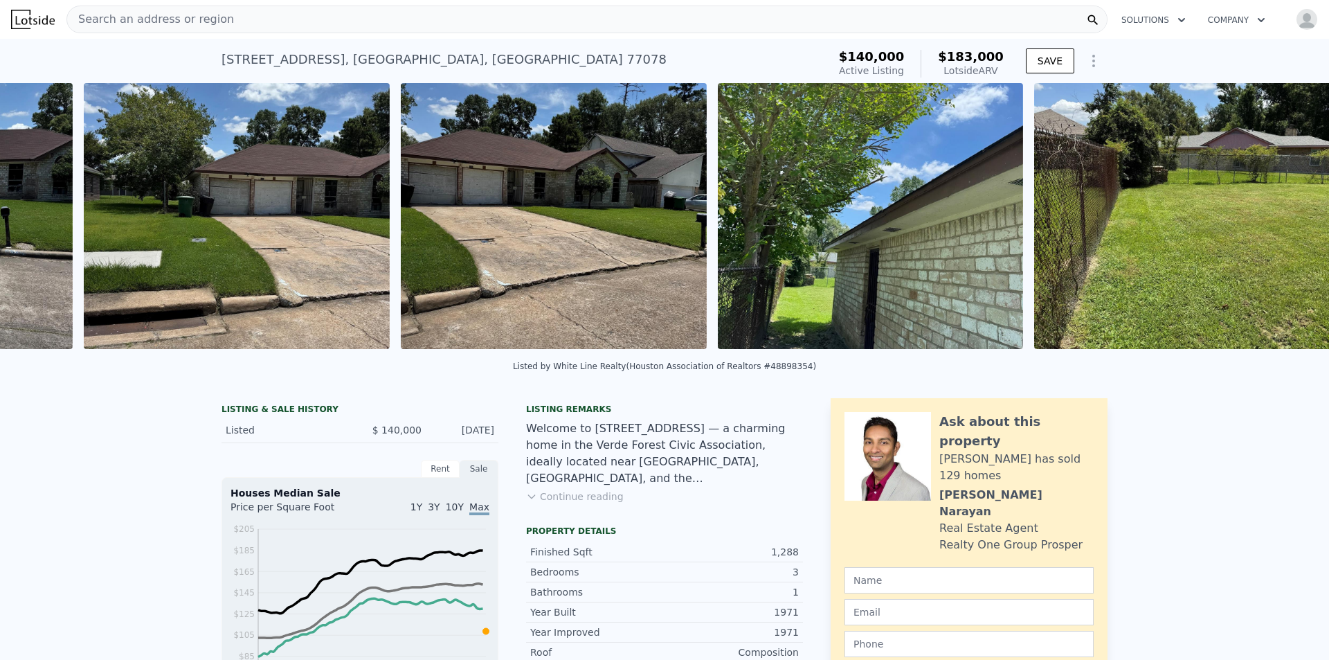
scroll to position [0, 1267]
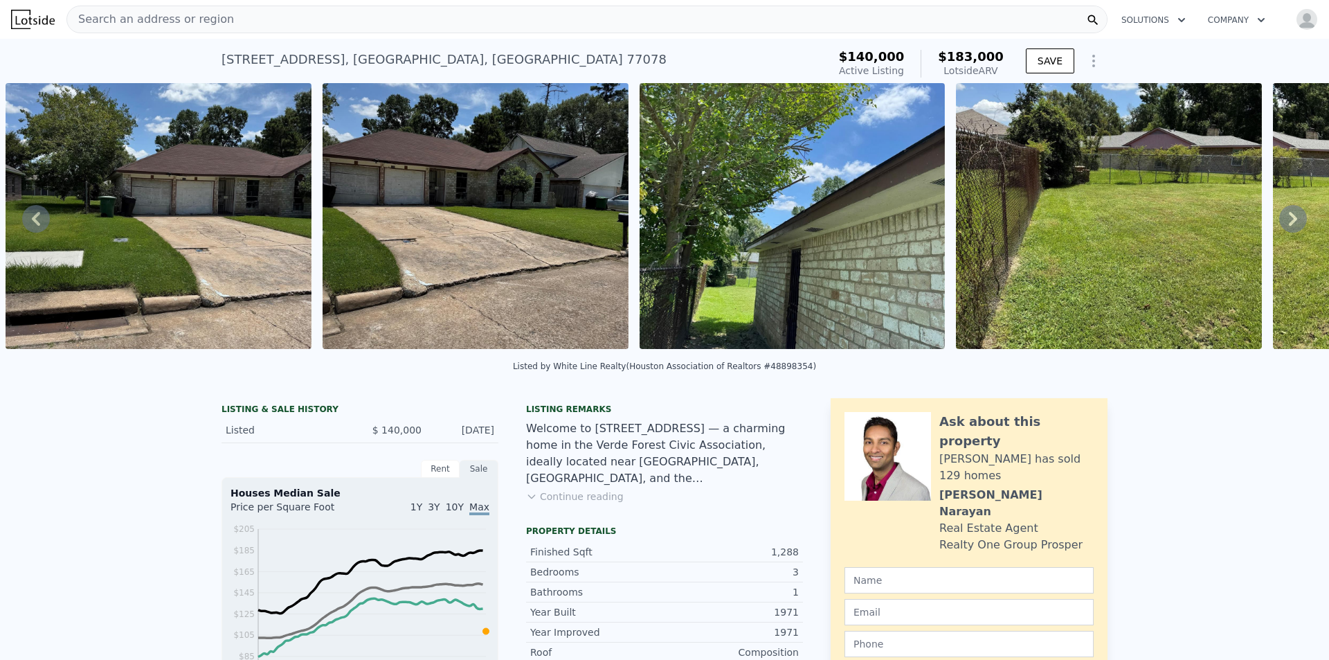
click at [374, 171] on img at bounding box center [476, 216] width 306 height 266
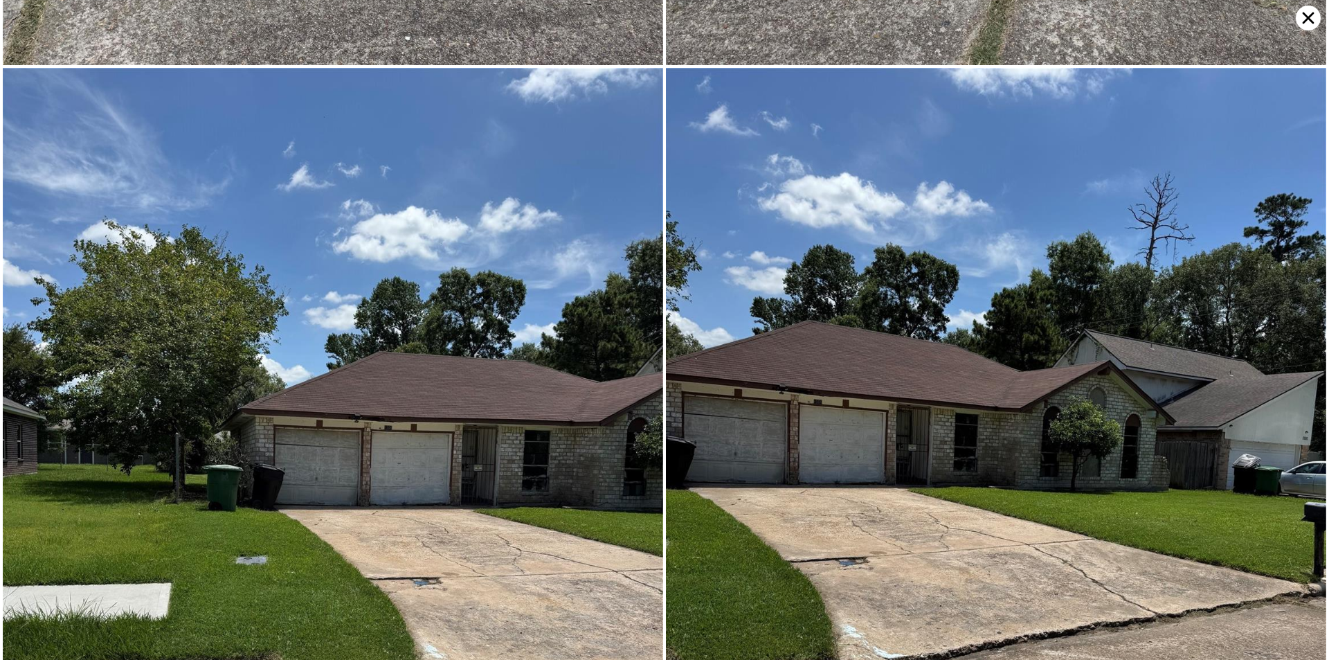
scroll to position [877, 0]
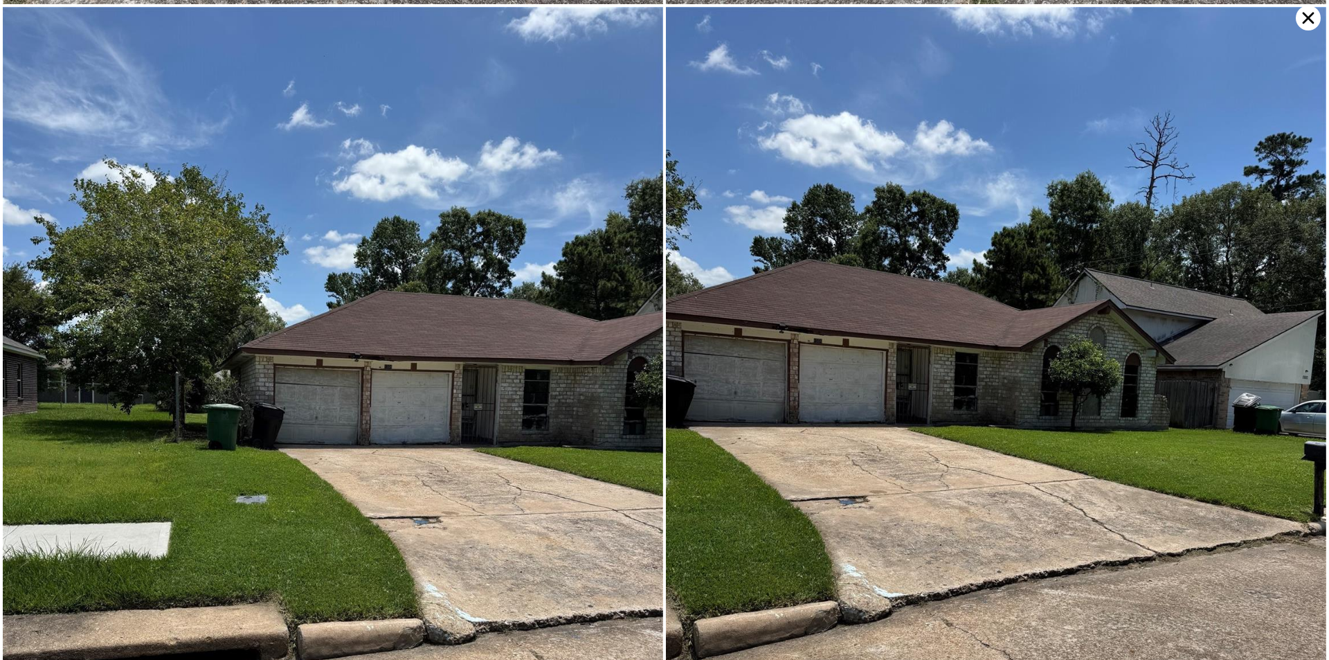
click at [492, 287] on img at bounding box center [333, 447] width 661 height 881
click at [1311, 14] on icon at bounding box center [1308, 18] width 25 height 25
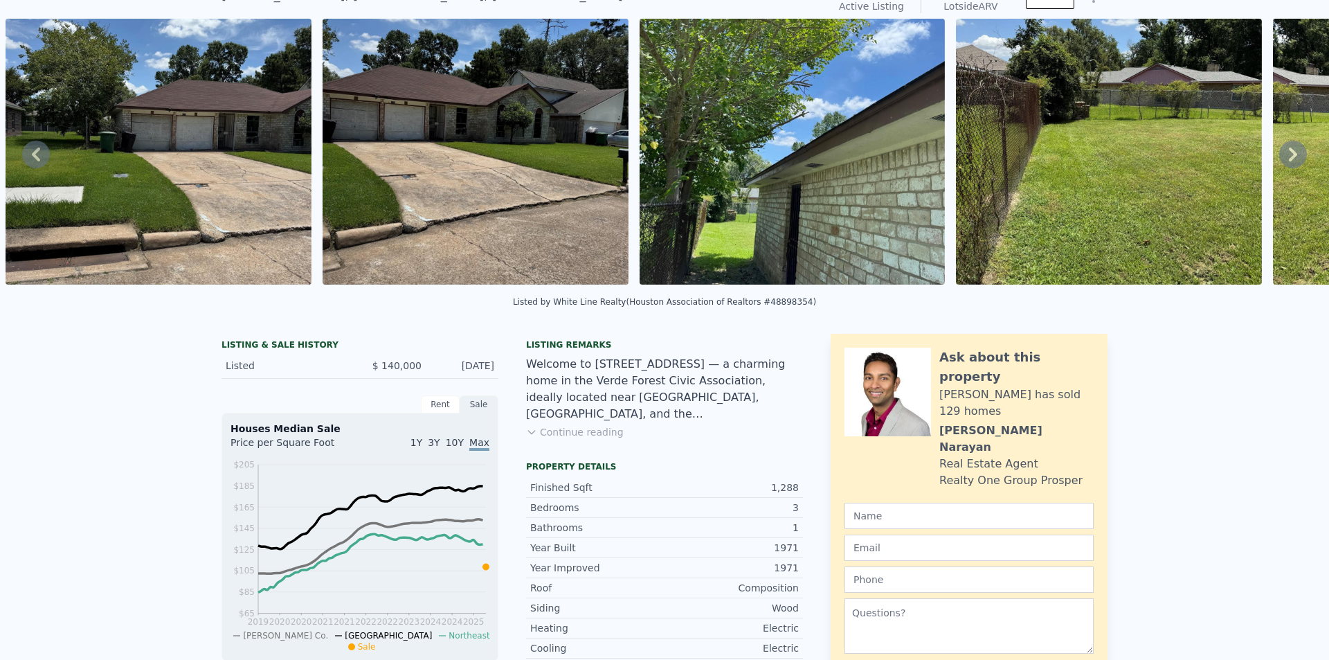
scroll to position [5, 0]
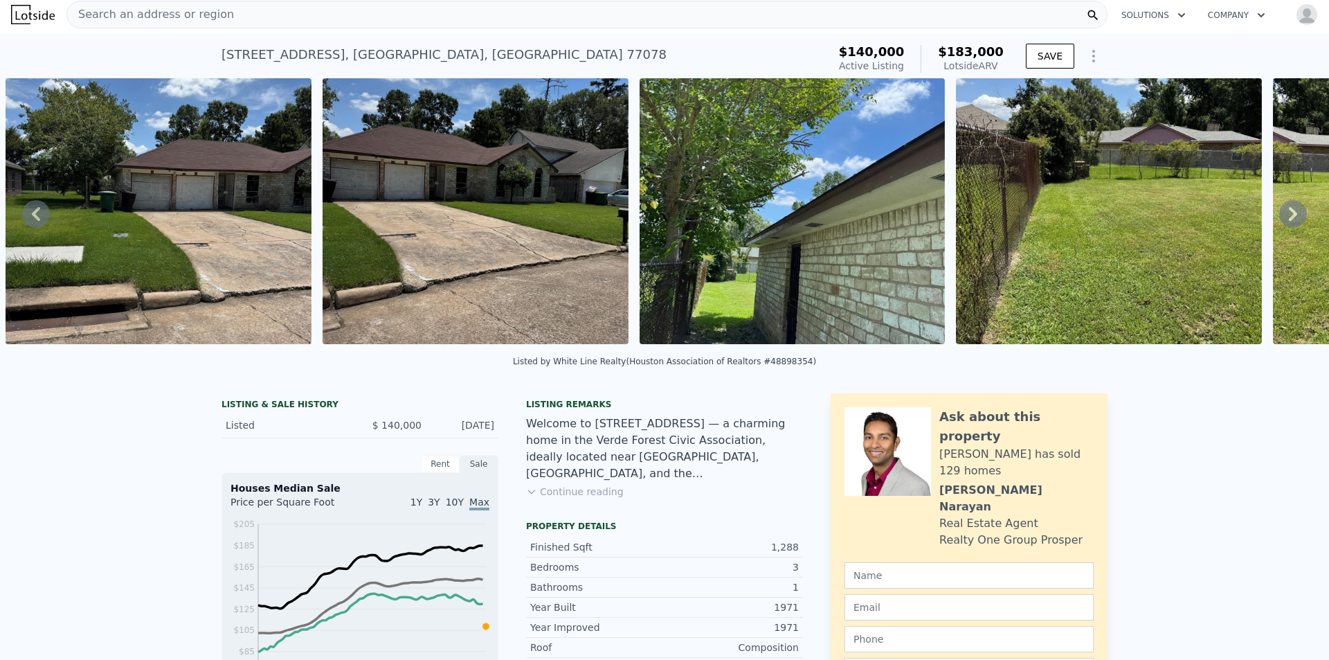
click at [999, 60] on div "Lotside ARV" at bounding box center [971, 66] width 66 height 14
click at [1004, 62] on div "$140,000 Active Listing $183,000 Lotside ARV" at bounding box center [922, 58] width 176 height 39
drag, startPoint x: 215, startPoint y: 59, endPoint x: 296, endPoint y: 54, distance: 81.2
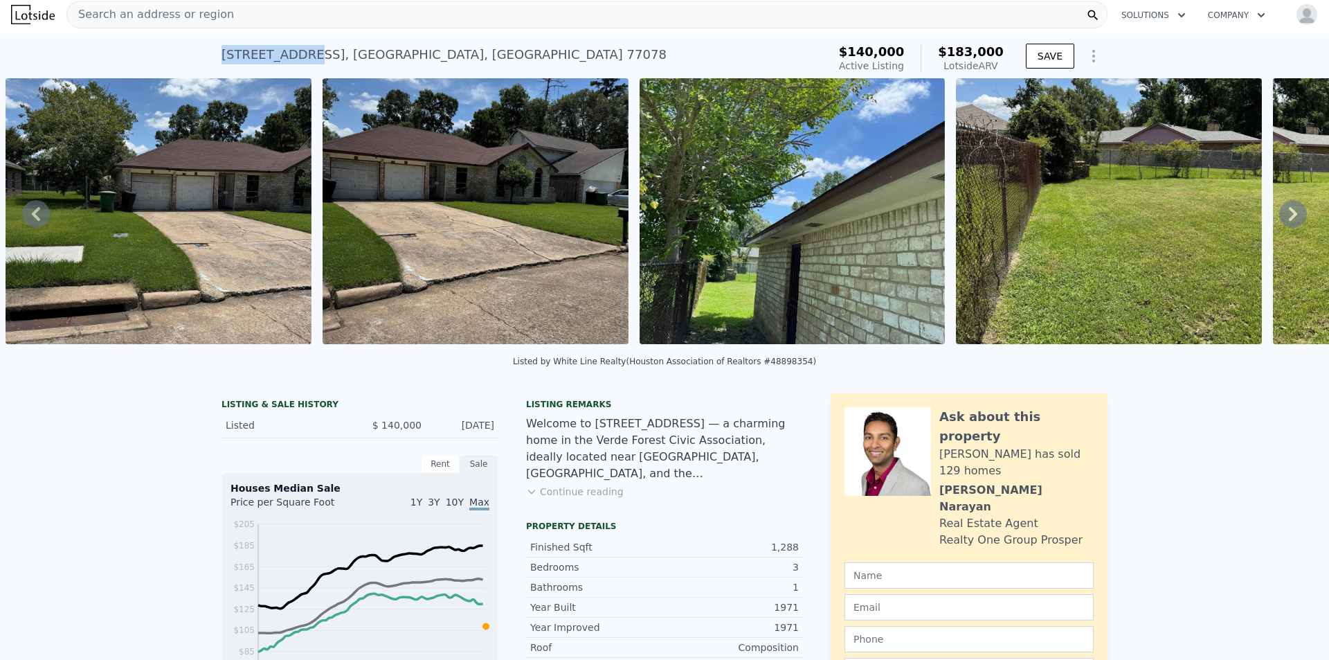
click at [296, 54] on div "[STREET_ADDRESS] Active at $140k (~ARV $183k ) $140,000 Active Listing $183,000…" at bounding box center [664, 56] width 1329 height 44
click at [546, 183] on img at bounding box center [476, 211] width 306 height 266
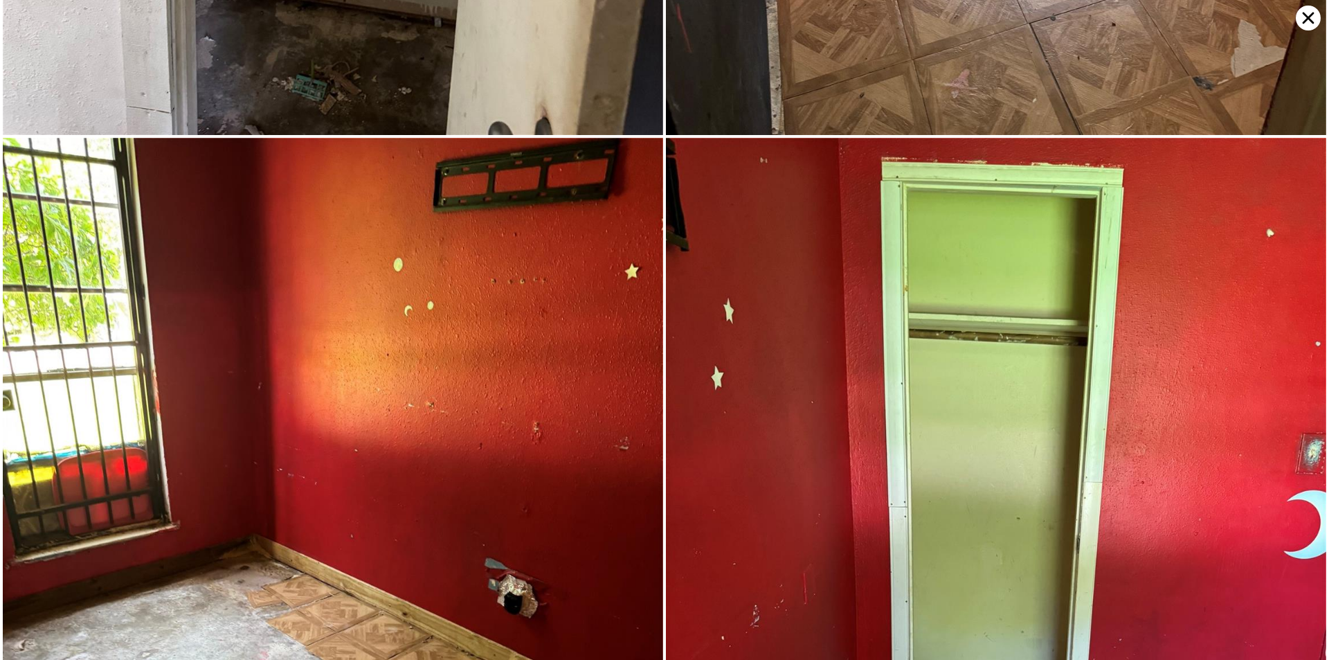
scroll to position [14903, 0]
